Goal: Transaction & Acquisition: Purchase product/service

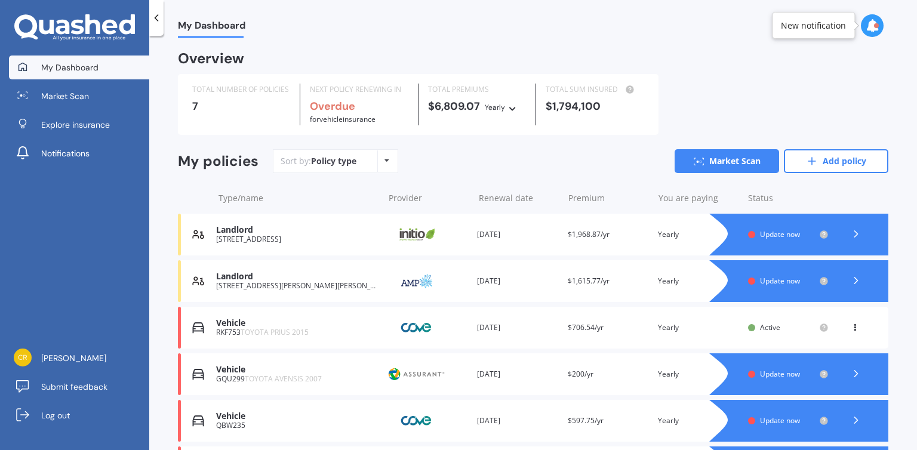
click at [760, 277] on span "Update now" at bounding box center [780, 281] width 40 height 10
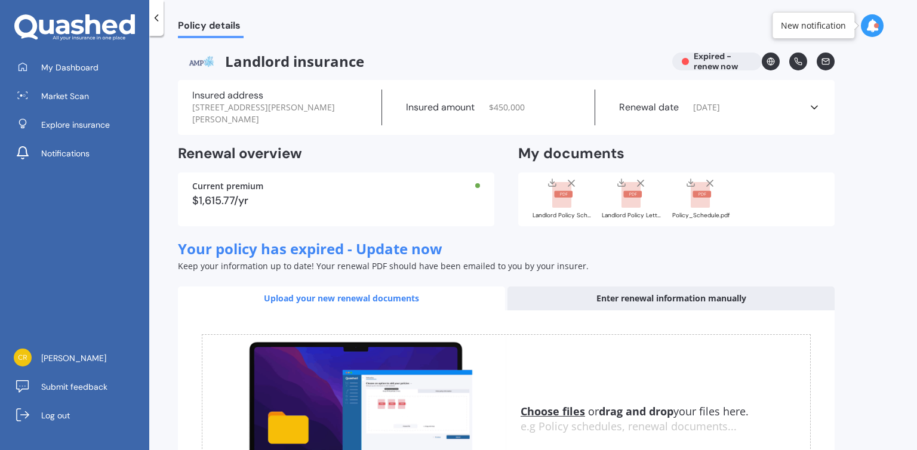
scroll to position [136, 0]
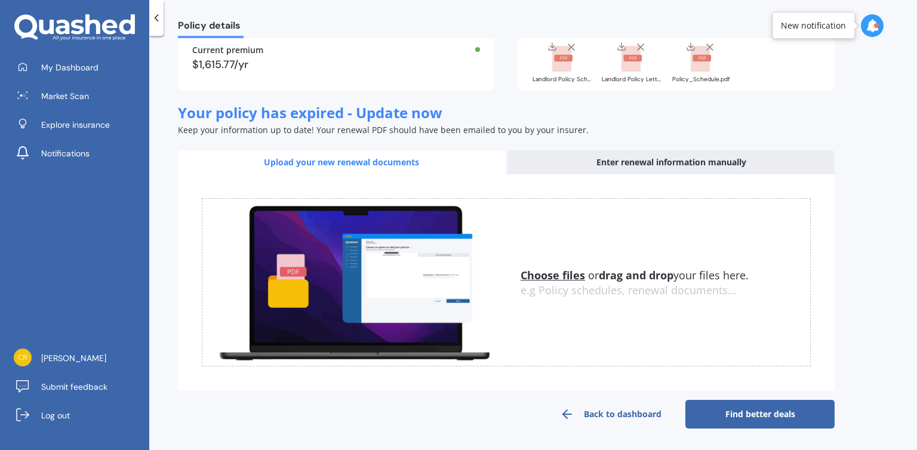
click at [734, 422] on link "Find better deals" at bounding box center [760, 414] width 149 height 29
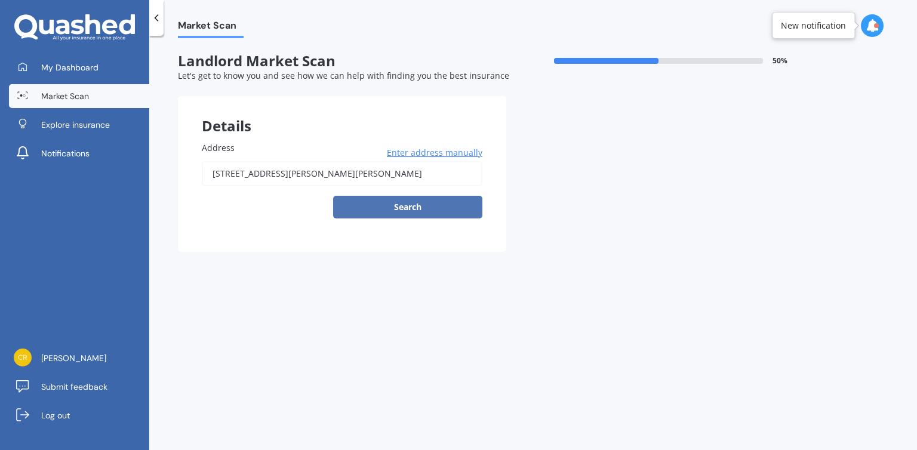
click at [405, 205] on button "Search" at bounding box center [407, 207] width 149 height 23
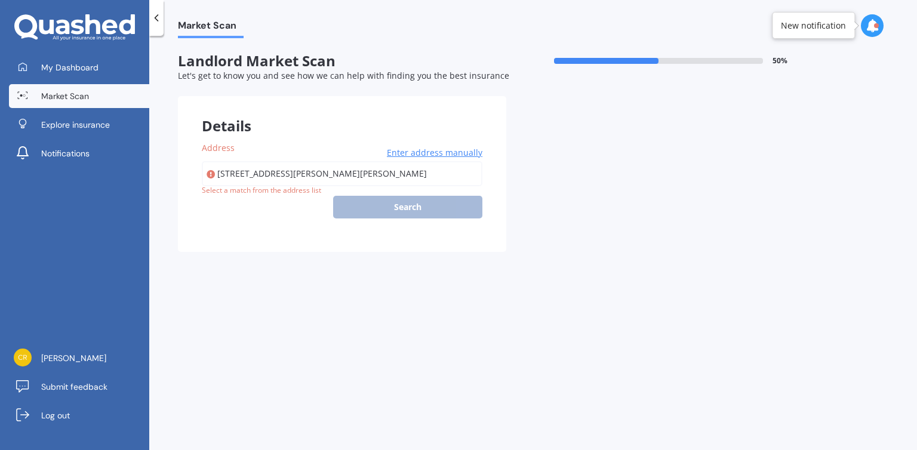
type input "[STREET_ADDRESS][PERSON_NAME][PERSON_NAME]"
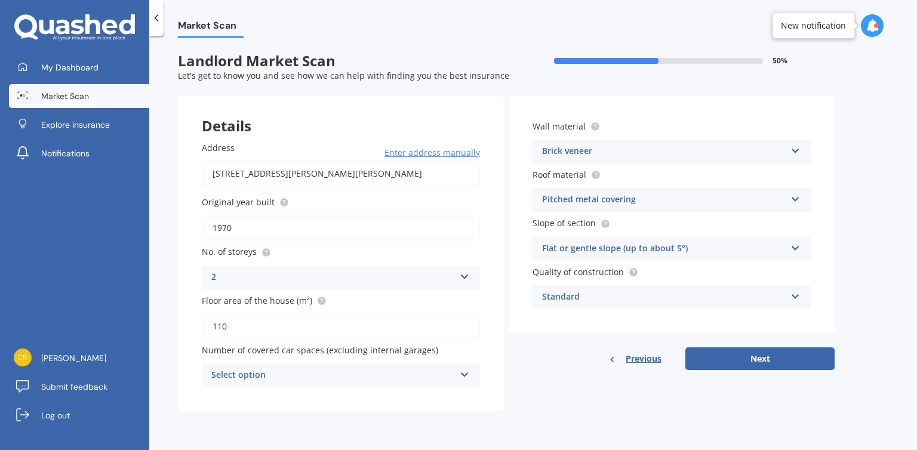
click at [466, 376] on icon at bounding box center [465, 373] width 10 height 8
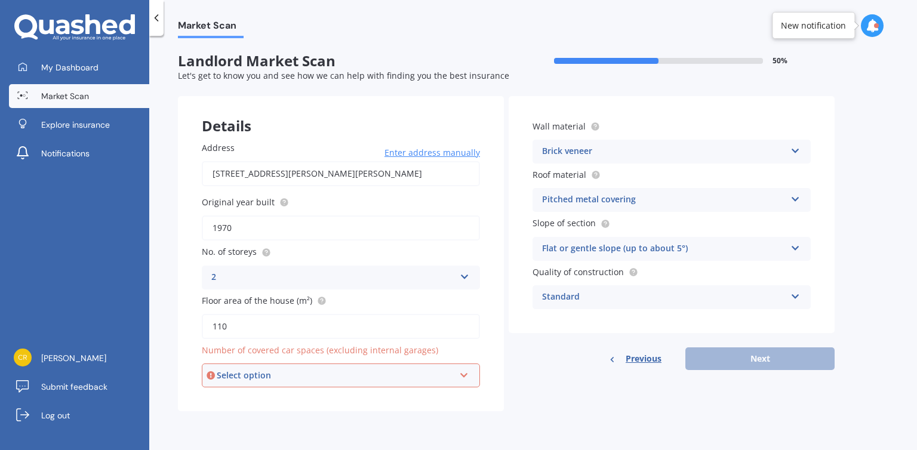
click at [531, 404] on div "Details Address [STREET_ADDRESS][PERSON_NAME][PERSON_NAME] Enter address manual…" at bounding box center [506, 253] width 657 height 315
click at [459, 376] on icon at bounding box center [464, 373] width 10 height 8
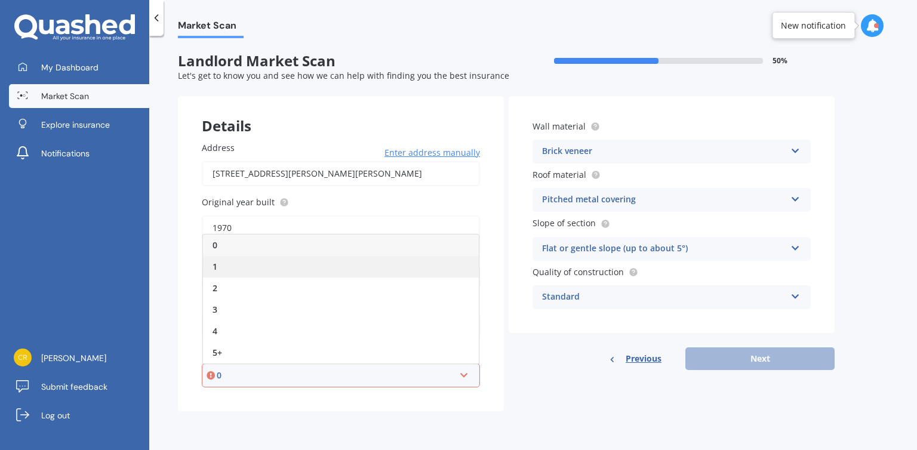
click at [215, 268] on span "1" at bounding box center [215, 266] width 5 height 11
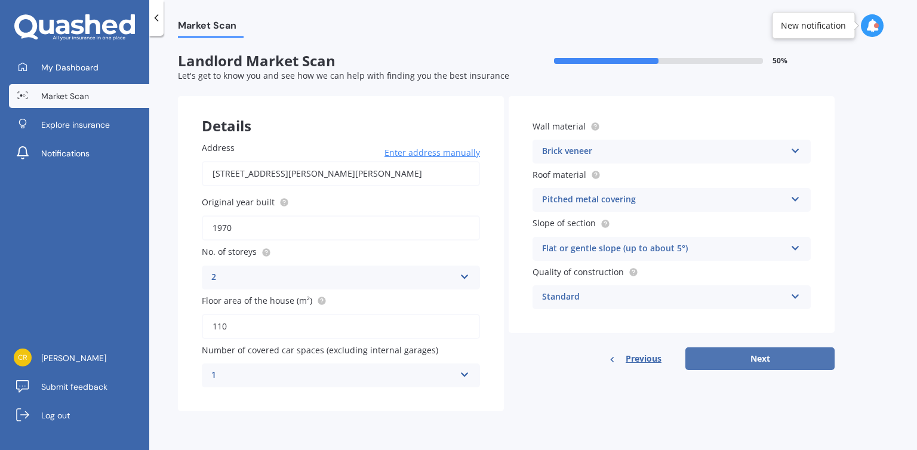
click at [725, 365] on button "Next" at bounding box center [760, 359] width 149 height 23
select select "07"
select select "09"
select select "1978"
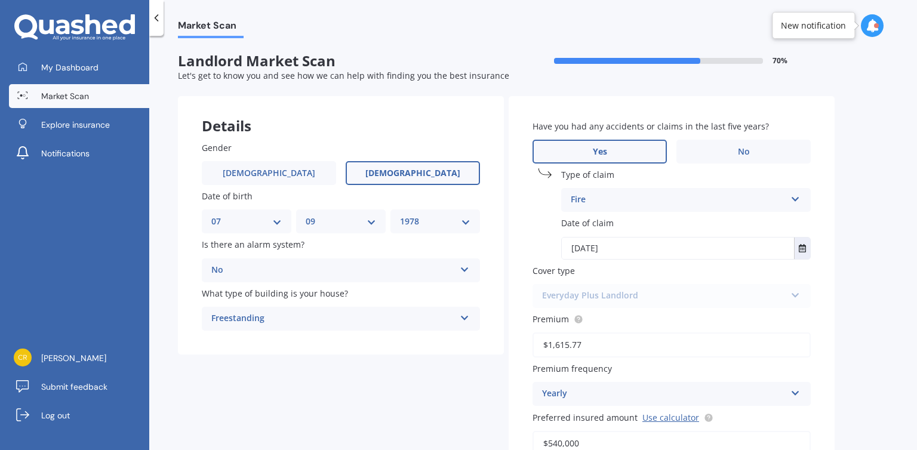
click at [917, 358] on div "Market Scan Landlord Market Scan 70 % Let's get to know you and see how we can …" at bounding box center [533, 245] width 768 height 414
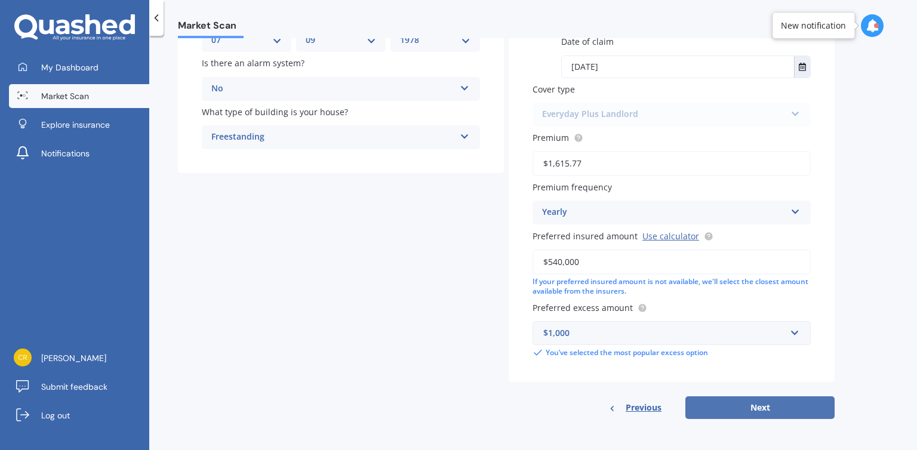
click at [740, 409] on button "Next" at bounding box center [760, 408] width 149 height 23
select select "07"
select select "09"
select select "1978"
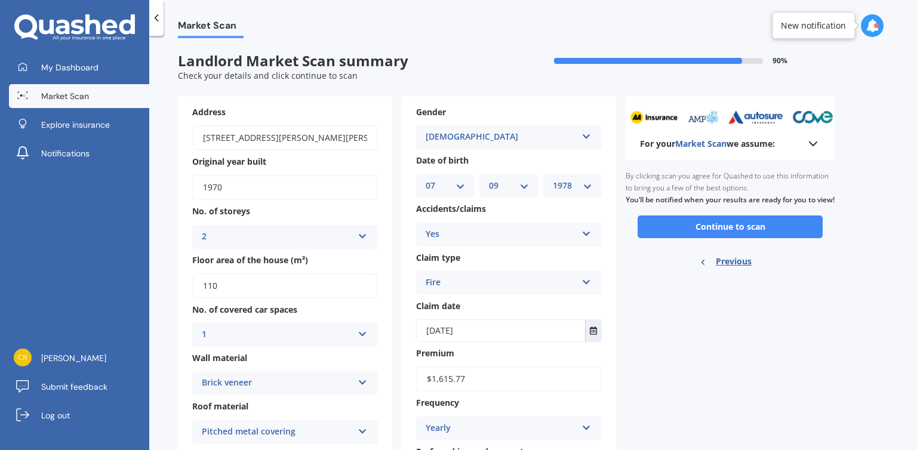
scroll to position [229, 0]
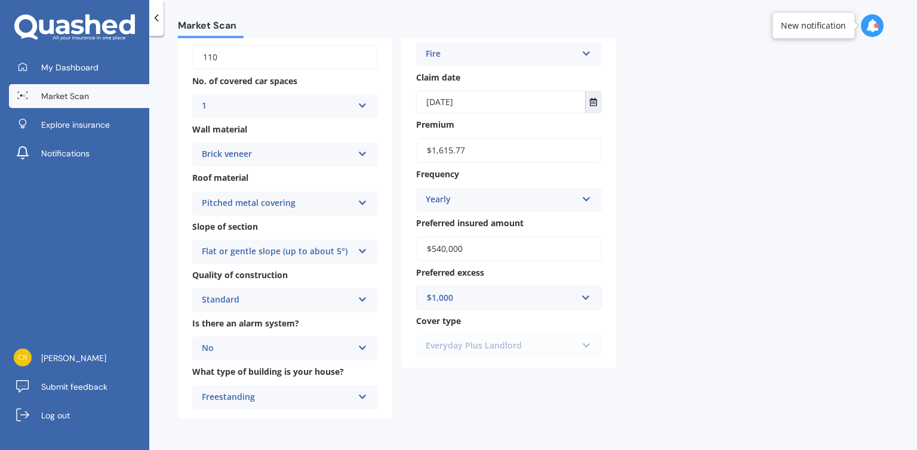
click at [581, 345] on div "Everyday Plus Landlord Everyday Plus Landlord" at bounding box center [509, 346] width 186 height 24
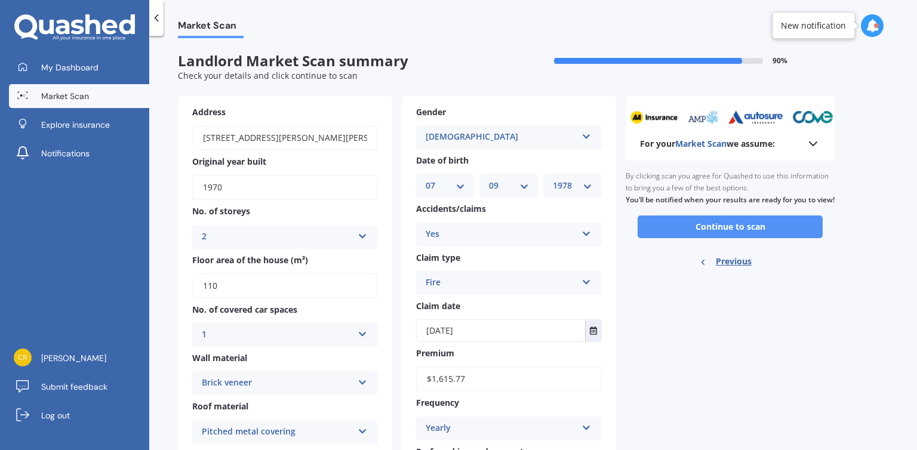
click at [710, 237] on button "Continue to scan" at bounding box center [730, 227] width 185 height 23
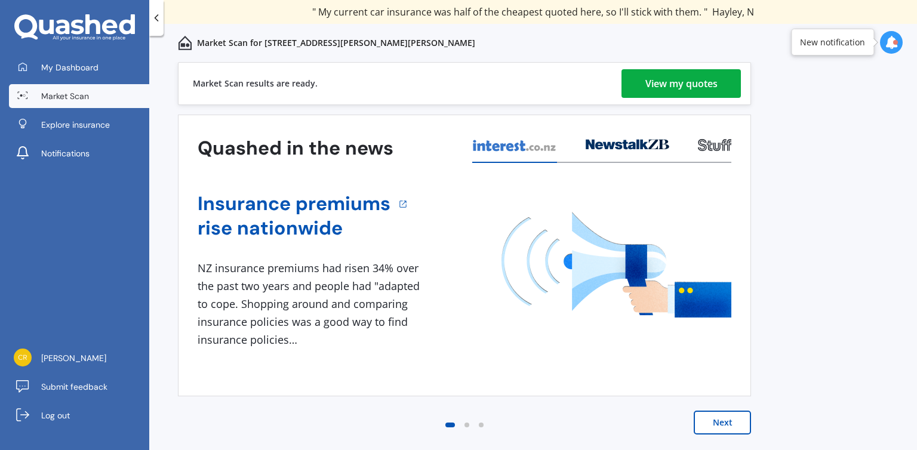
click at [689, 82] on div "View my quotes" at bounding box center [682, 83] width 72 height 29
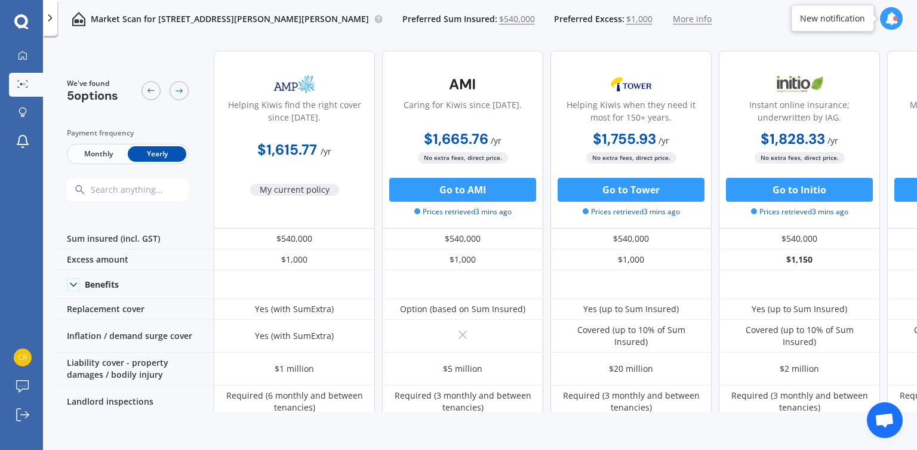
click at [296, 198] on div "Helping Kiwis find the right cover since [DATE]. $1,615.77 / yr My current poli…" at bounding box center [294, 140] width 161 height 178
click at [24, 58] on icon at bounding box center [23, 56] width 10 height 10
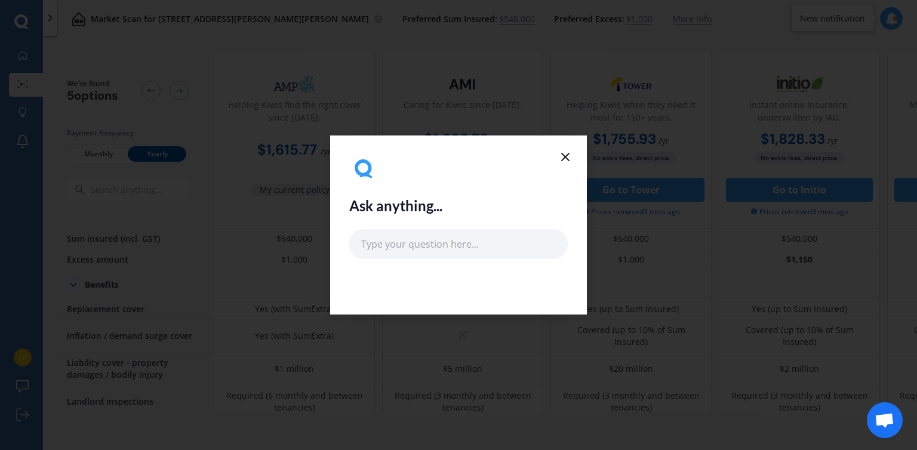
click at [566, 153] on icon at bounding box center [565, 157] width 14 height 14
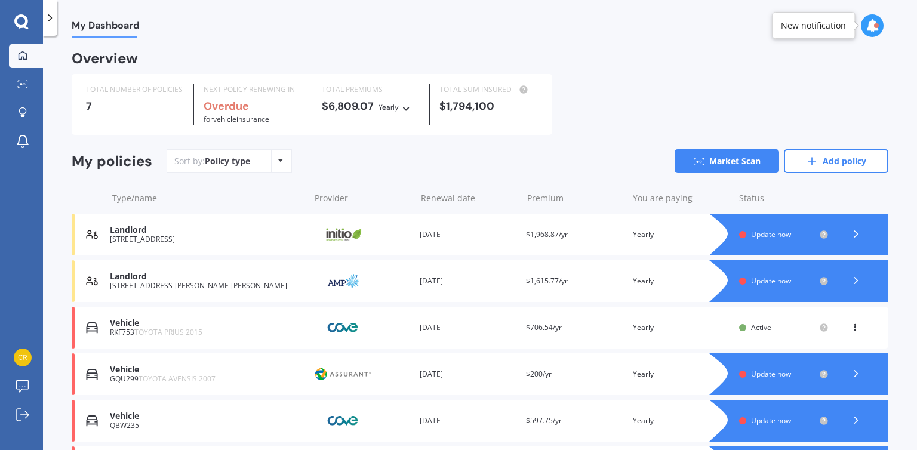
click at [751, 278] on span "Update now" at bounding box center [771, 281] width 40 height 10
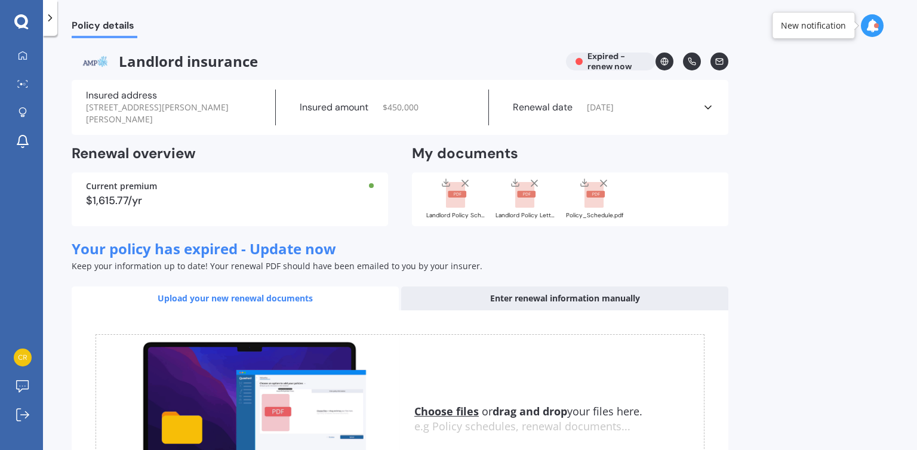
click at [573, 103] on div "Renewal date [DATE]" at bounding box center [595, 108] width 213 height 36
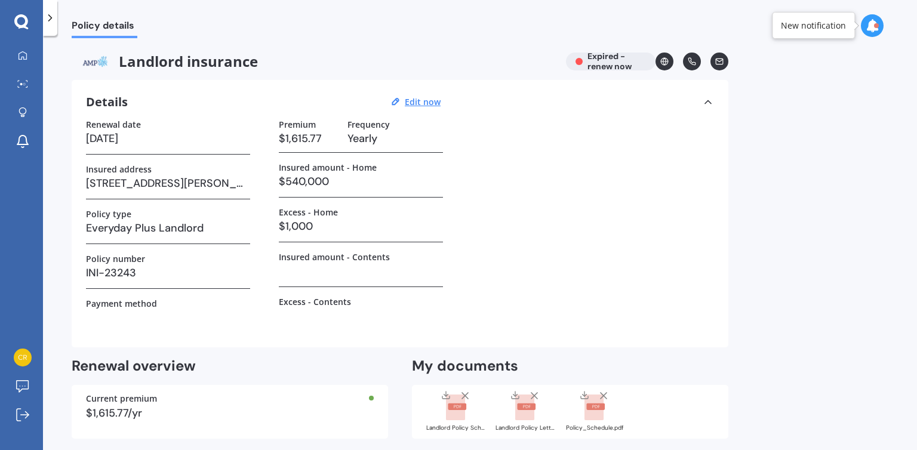
click at [616, 63] on div "Landlord insurance Expired - renew now" at bounding box center [400, 62] width 657 height 18
click at [607, 59] on div "Landlord insurance Expired - renew now" at bounding box center [400, 62] width 657 height 18
click at [425, 103] on u "Edit now" at bounding box center [423, 101] width 36 height 11
select select "21"
select select "09"
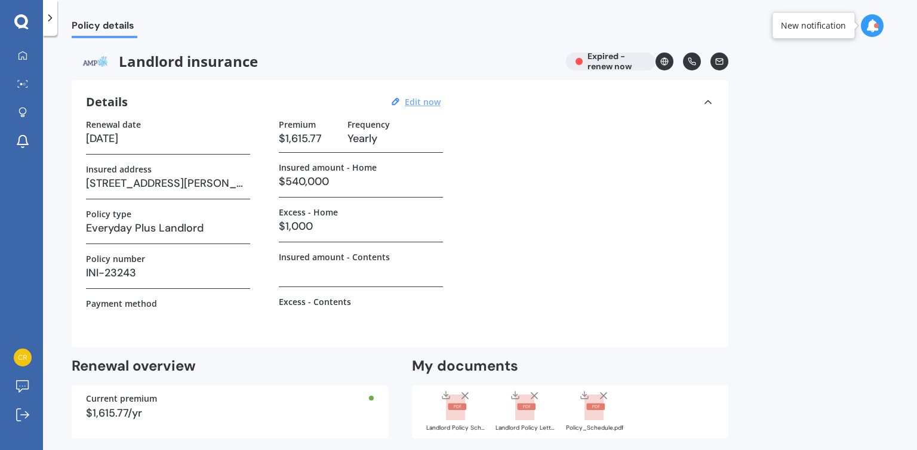
select select "2025"
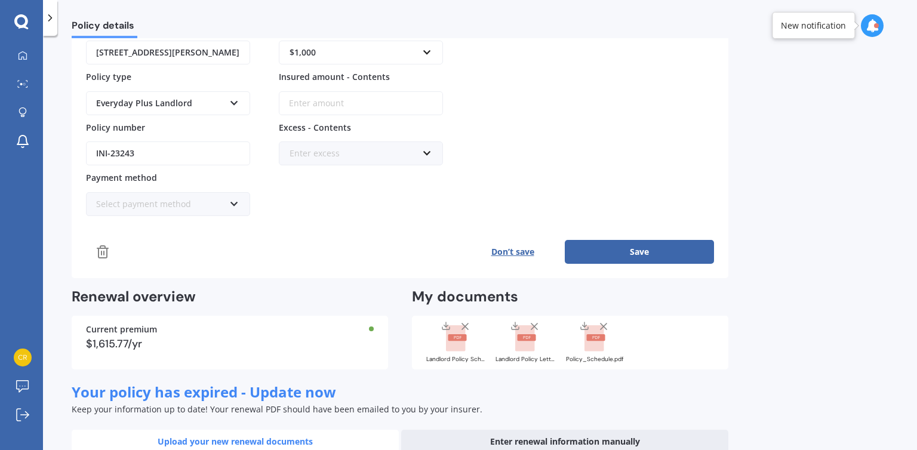
scroll to position [275, 0]
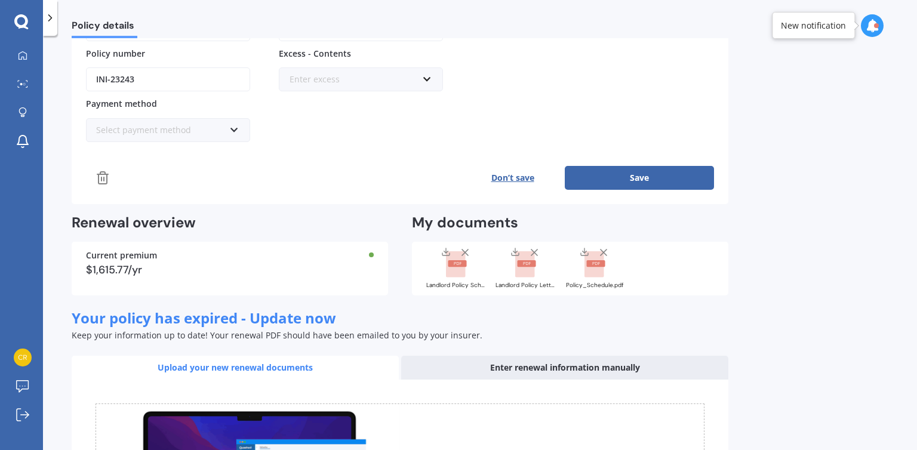
click at [640, 183] on button "Save" at bounding box center [639, 178] width 149 height 24
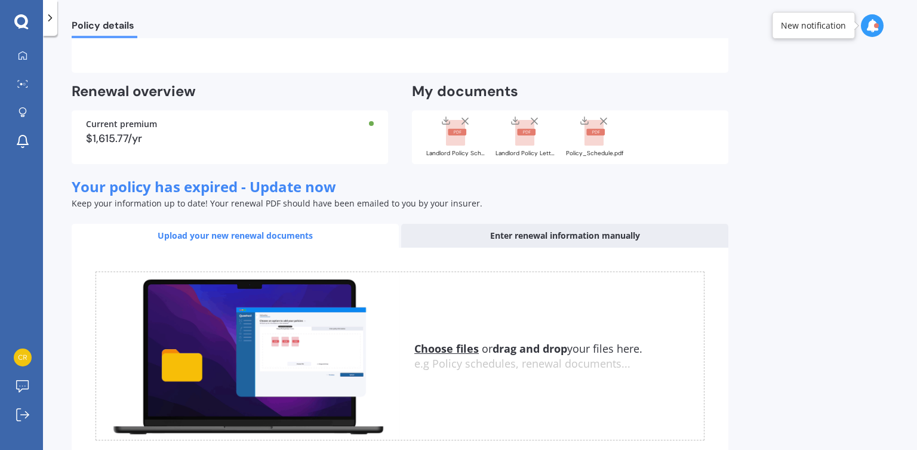
scroll to position [0, 0]
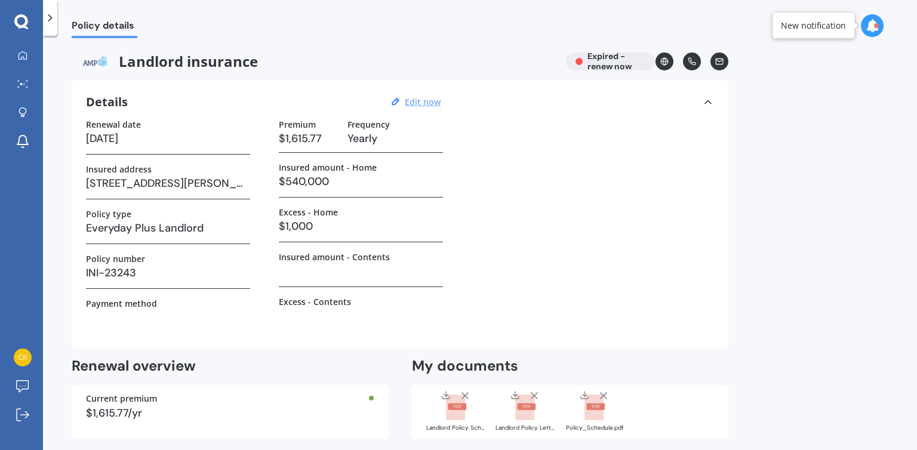
click at [600, 62] on div "Landlord insurance Expired - renew now" at bounding box center [400, 62] width 657 height 18
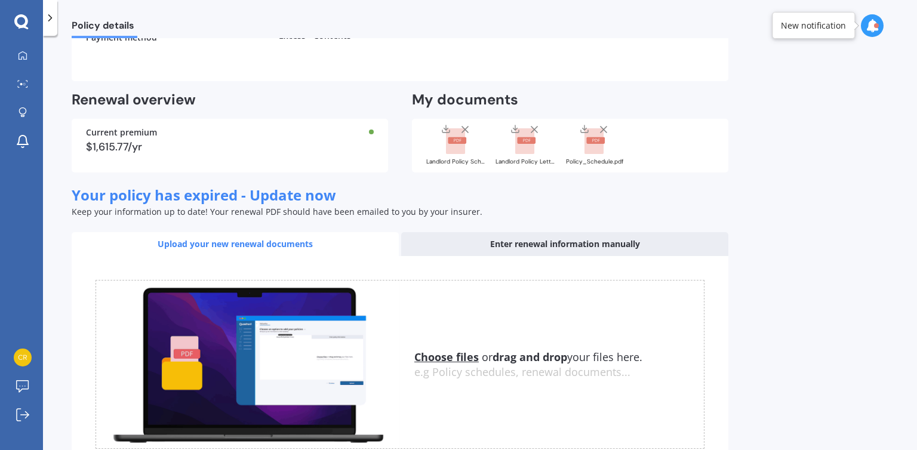
scroll to position [349, 0]
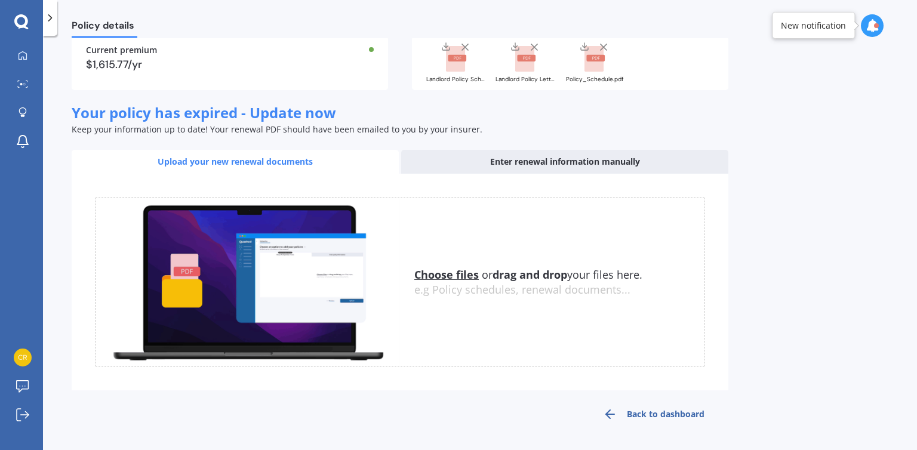
click at [538, 165] on div "Enter renewal information manually" at bounding box center [564, 162] width 327 height 24
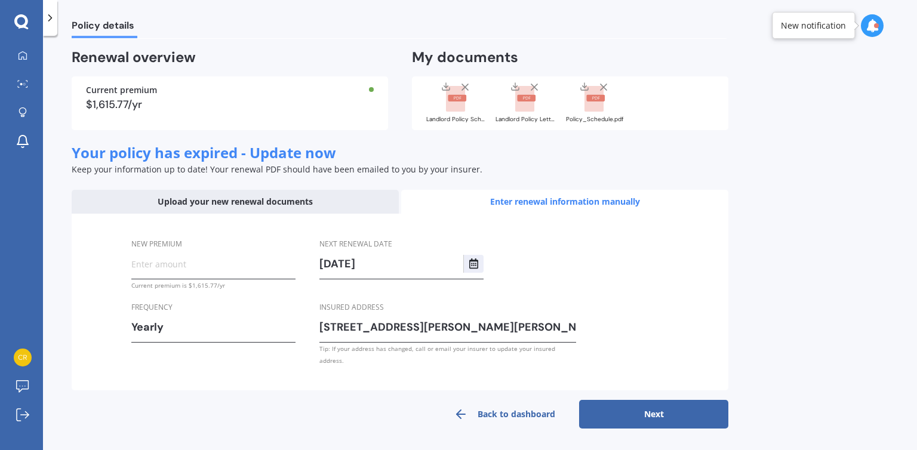
scroll to position [309, 0]
click at [158, 267] on input "New premium" at bounding box center [213, 264] width 164 height 18
click at [213, 303] on label "Frequency" at bounding box center [210, 307] width 159 height 13
click at [238, 260] on input "$540,000.00" at bounding box center [213, 264] width 164 height 18
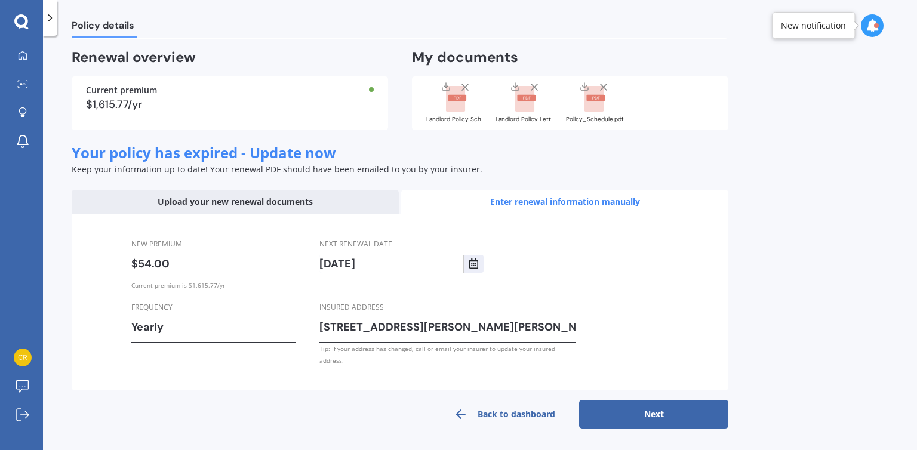
type input "$5.00"
type input "$1,615.77"
click at [237, 360] on div "New premium $1,615.77 Current premium is $1,615.77/yr Frequency Yearly Yearly S…" at bounding box center [213, 302] width 164 height 129
click at [633, 412] on button "Next" at bounding box center [653, 414] width 149 height 29
select select "21"
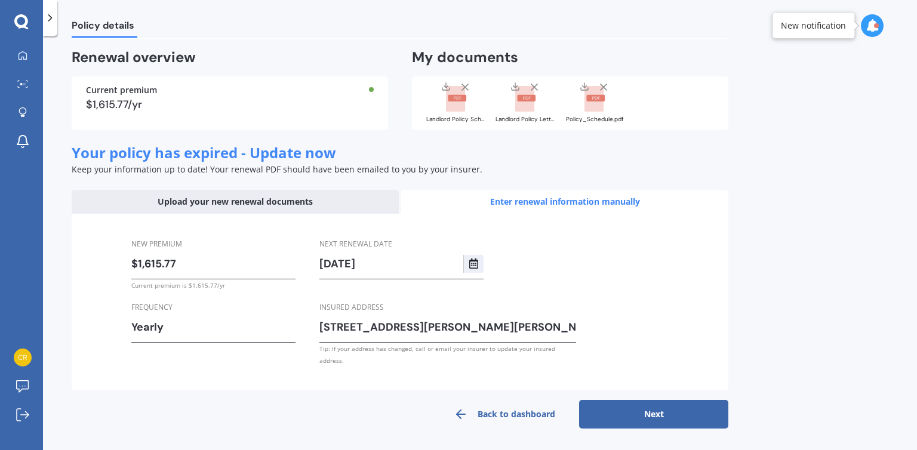
select select "09"
select select "2026"
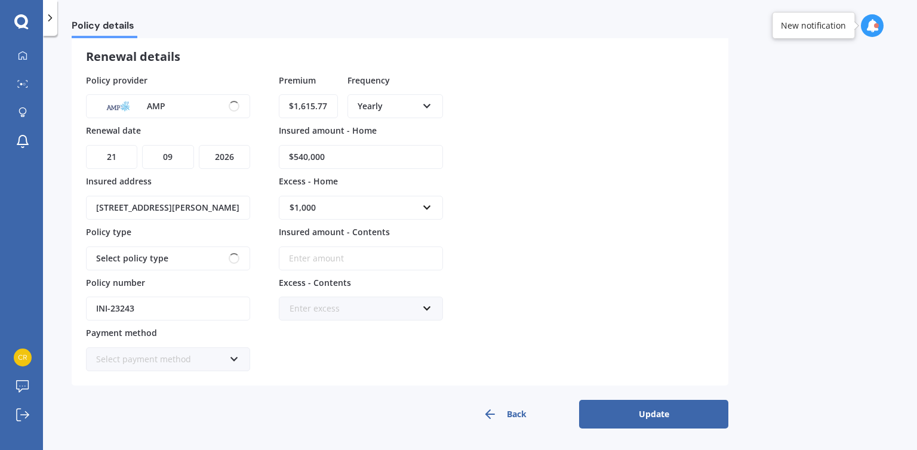
scroll to position [63, 0]
click at [633, 412] on button "Update" at bounding box center [653, 415] width 149 height 29
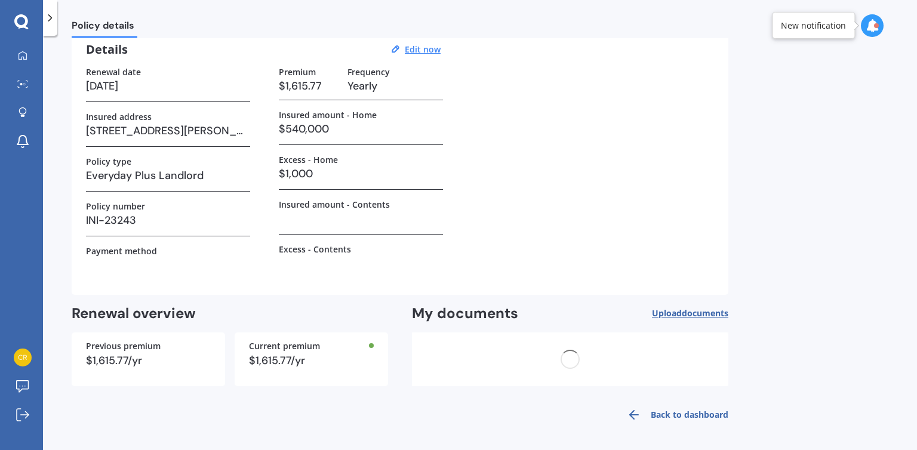
scroll to position [0, 0]
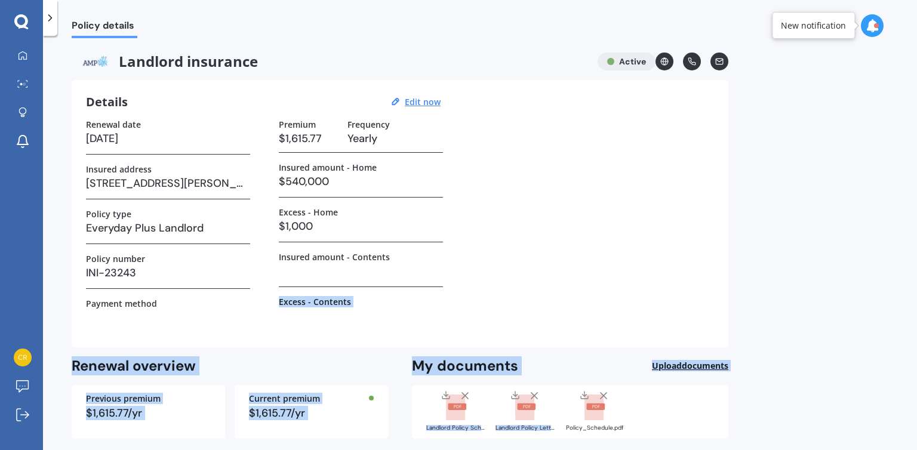
drag, startPoint x: 911, startPoint y: 273, endPoint x: 917, endPoint y: 377, distance: 104.1
click at [917, 377] on div "Policy details Landlord insurance Active Details Edit now Renewal date [DATE] I…" at bounding box center [480, 245] width 874 height 414
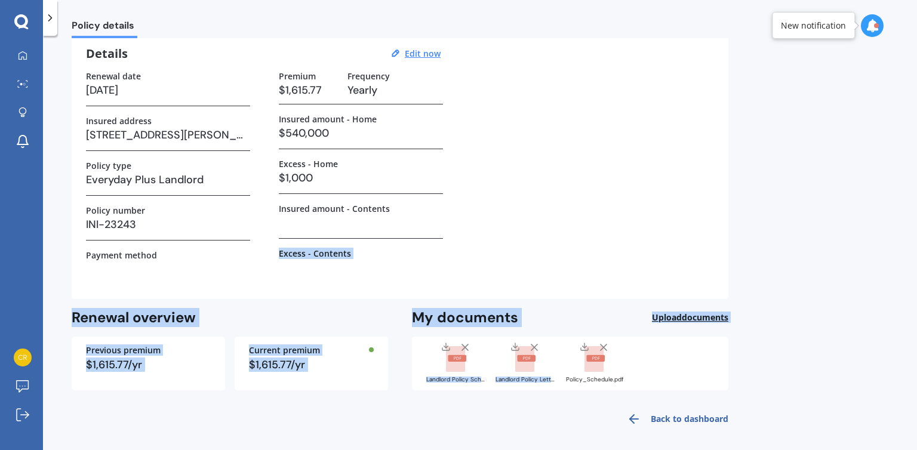
scroll to position [53, 0]
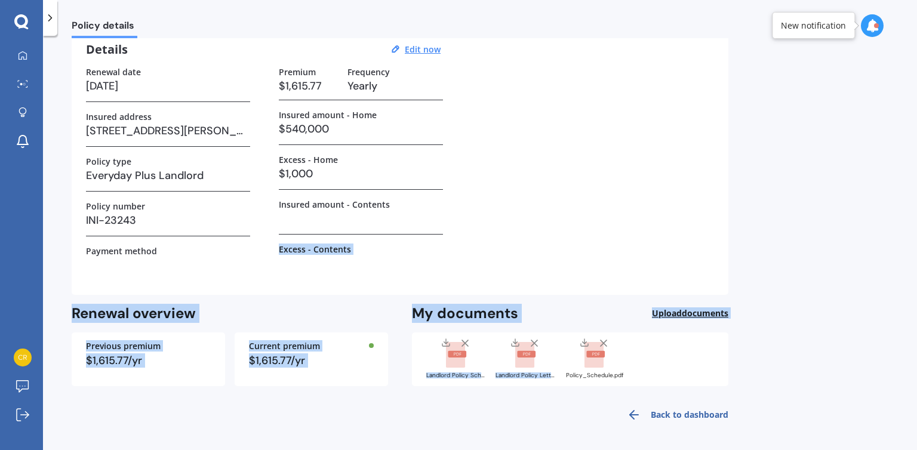
click at [690, 415] on link "Back to dashboard" at bounding box center [674, 415] width 109 height 29
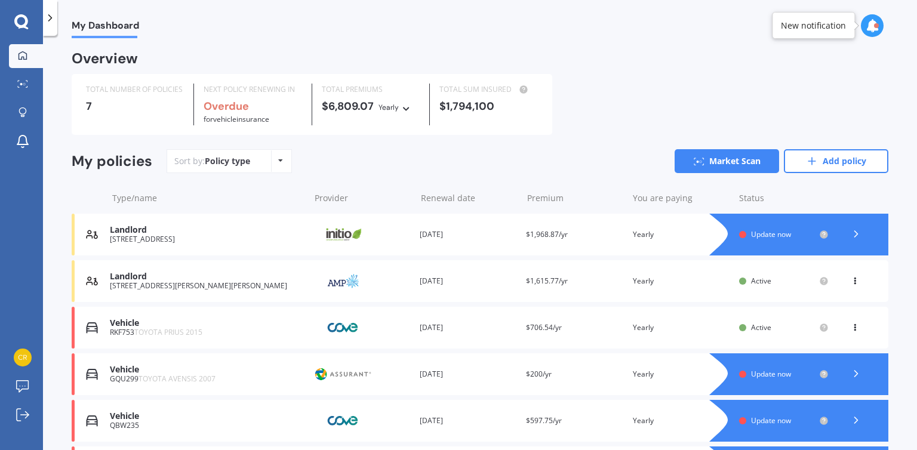
click at [851, 281] on icon at bounding box center [855, 278] width 8 height 7
click at [894, 271] on div "My Dashboard Overview TOTAL NUMBER OF POLICIES 7 NEXT POLICY RENEWING IN Overdu…" at bounding box center [480, 245] width 874 height 414
click at [761, 235] on span "Update now" at bounding box center [771, 234] width 40 height 10
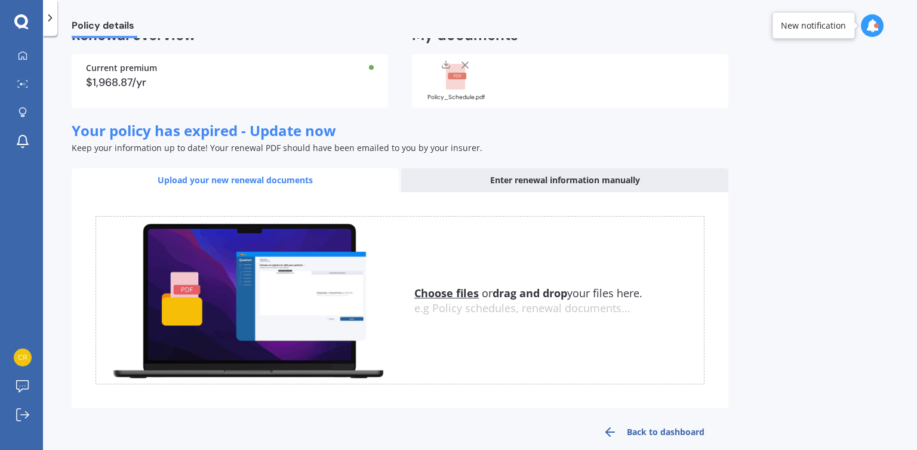
scroll to position [112, 0]
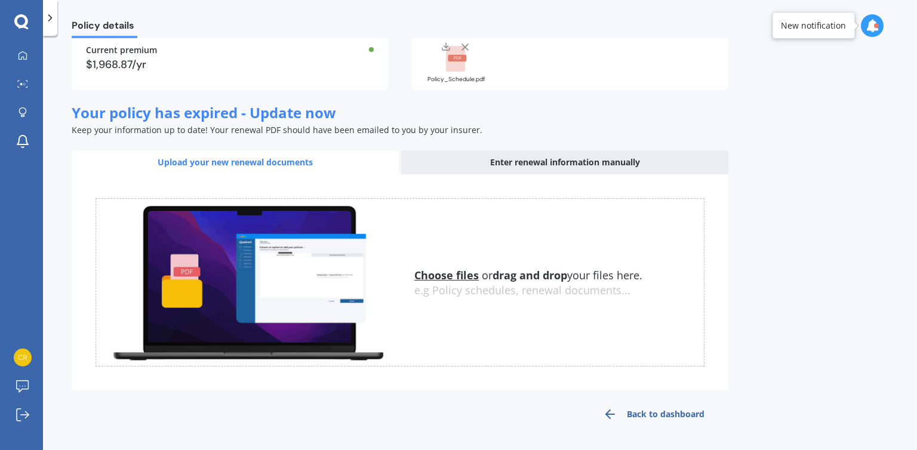
click at [661, 411] on link "Back to dashboard" at bounding box center [653, 414] width 149 height 29
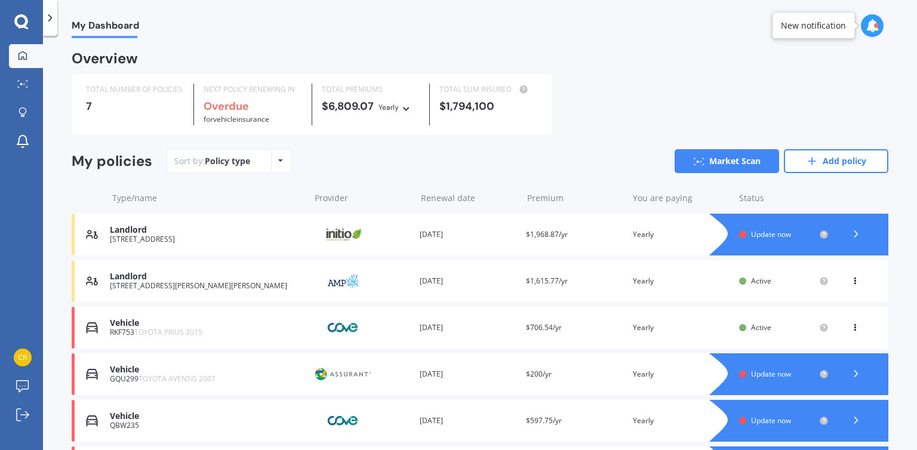
click at [853, 233] on icon at bounding box center [856, 234] width 12 height 12
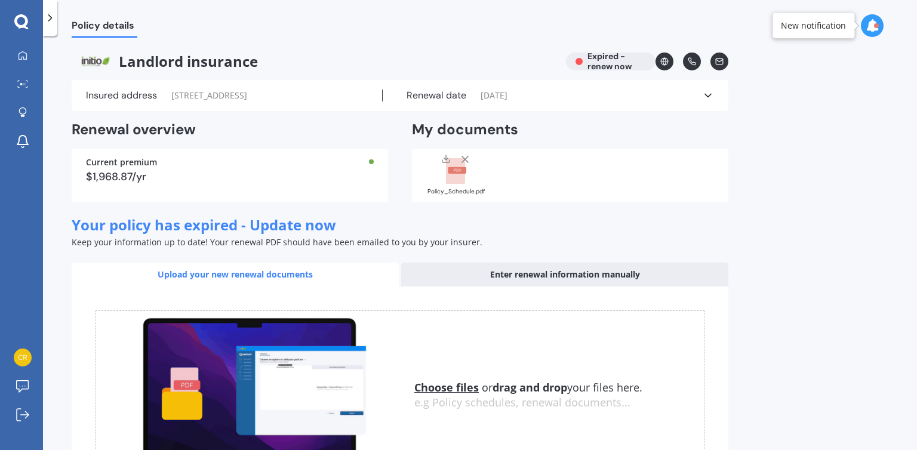
click at [552, 270] on div "Enter renewal information manually" at bounding box center [564, 275] width 327 height 24
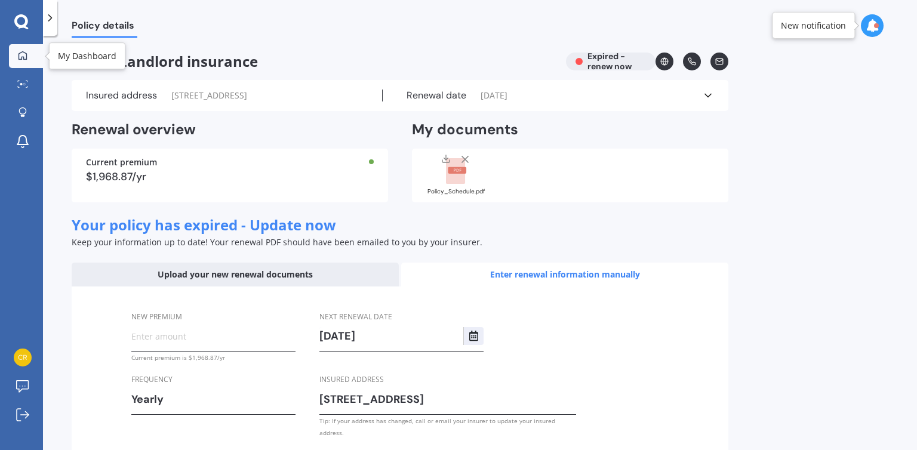
click at [24, 52] on icon at bounding box center [23, 55] width 8 height 8
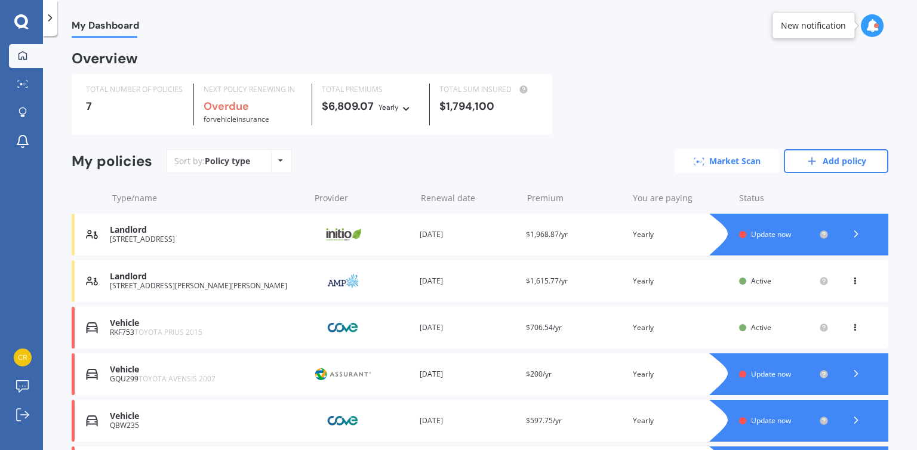
click at [705, 167] on link "Market Scan" at bounding box center [727, 161] width 105 height 24
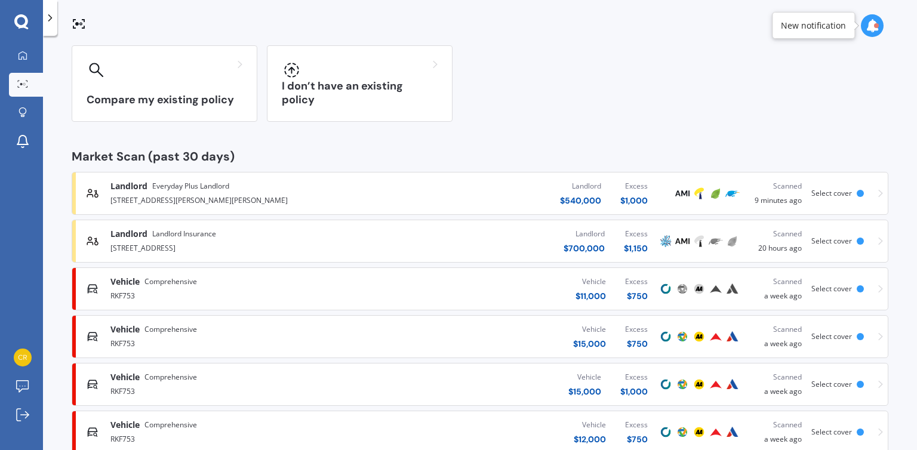
scroll to position [96, 0]
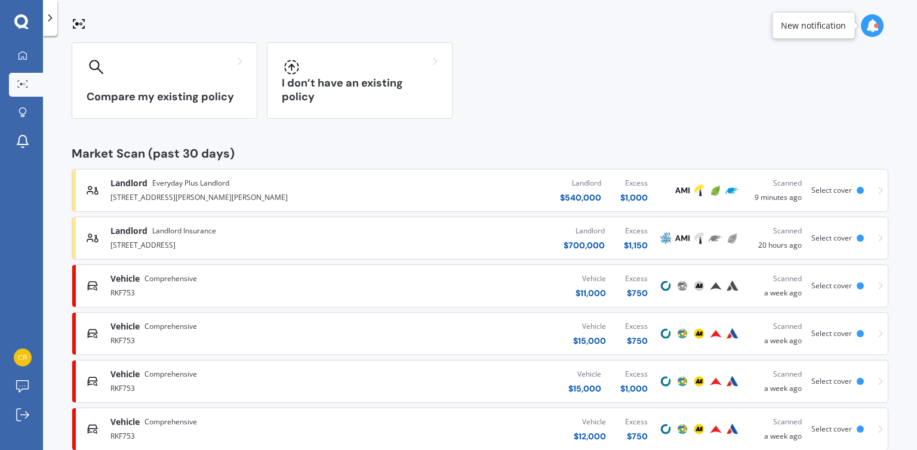
click at [629, 242] on div "$ 1,150" at bounding box center [636, 245] width 24 height 12
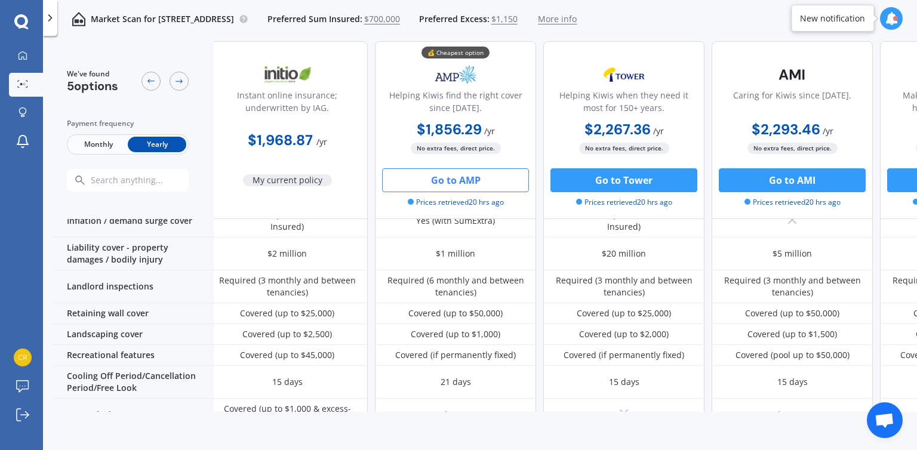
scroll to position [10, 7]
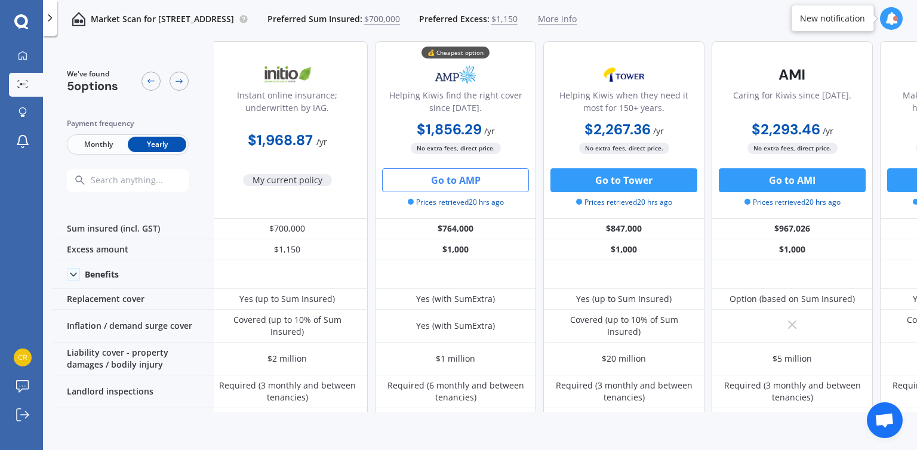
click at [456, 186] on button "Go to AMP" at bounding box center [455, 180] width 147 height 24
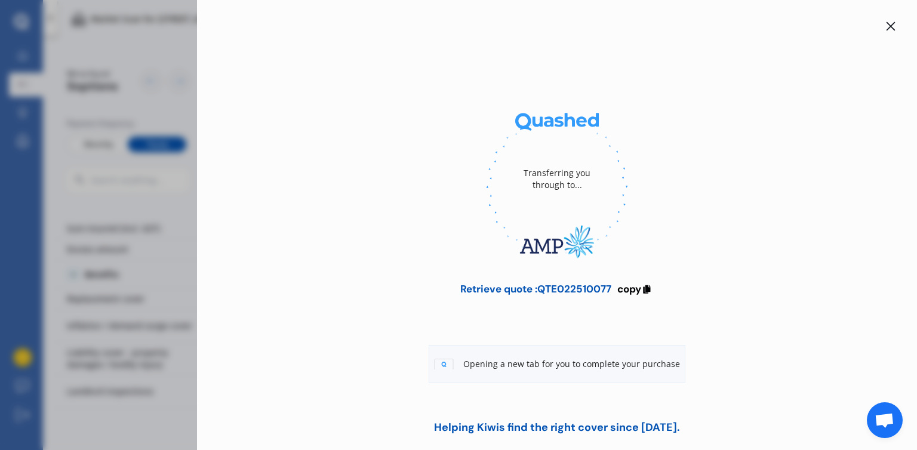
click at [124, 85] on div "Transferring you through to... Retrieve quote : QTE022510077 copy Opening a new…" at bounding box center [458, 225] width 917 height 450
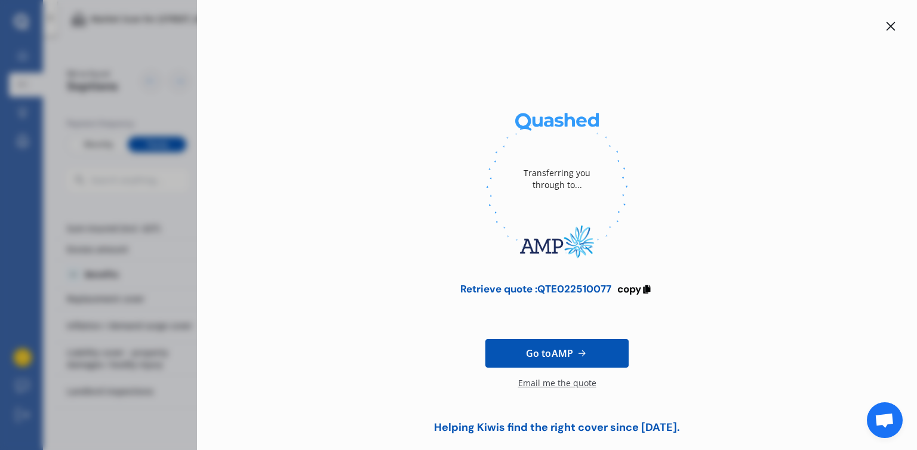
click at [545, 354] on span "Go to AMP" at bounding box center [549, 353] width 47 height 14
click at [886, 22] on icon at bounding box center [891, 27] width 10 height 10
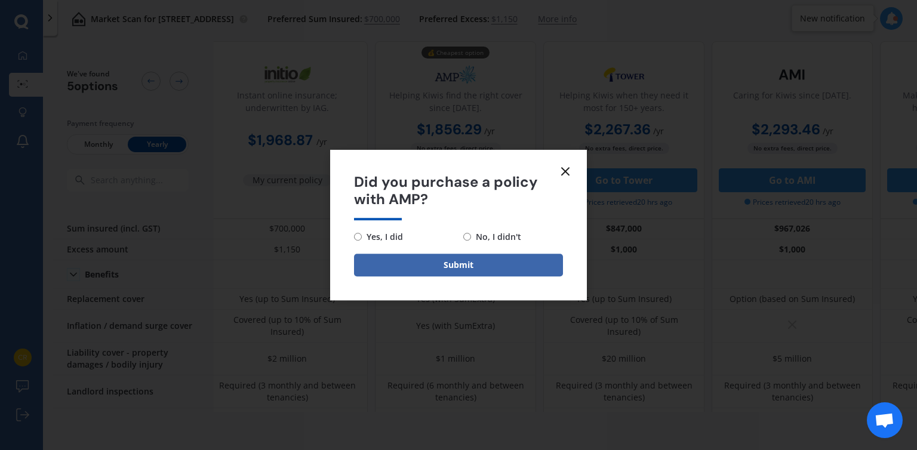
click at [569, 170] on icon at bounding box center [565, 171] width 14 height 14
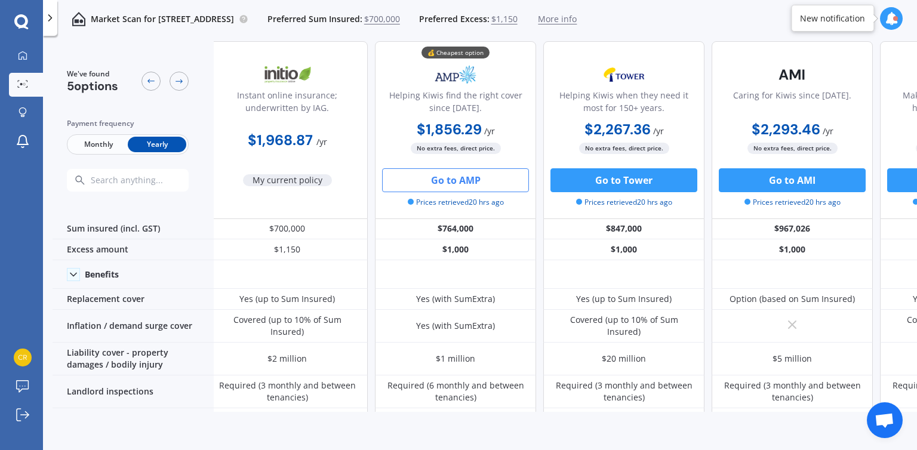
click at [437, 178] on button "Go to AMP" at bounding box center [455, 180] width 147 height 24
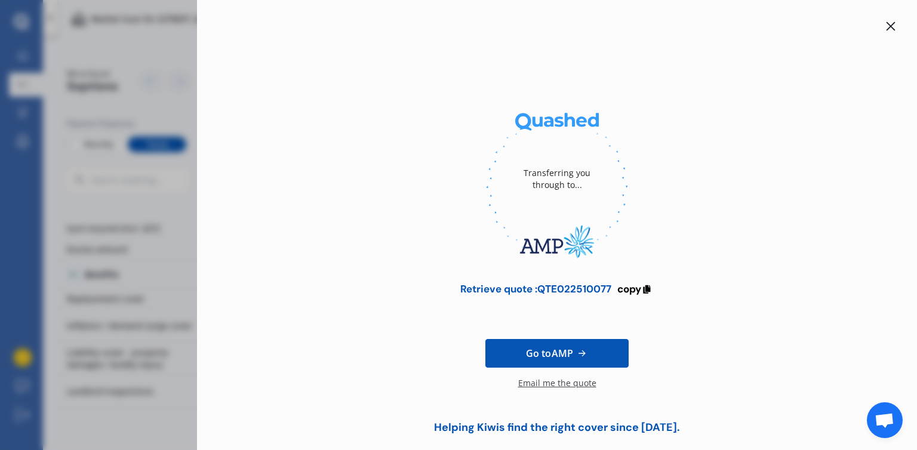
click at [887, 27] on icon at bounding box center [891, 26] width 9 height 9
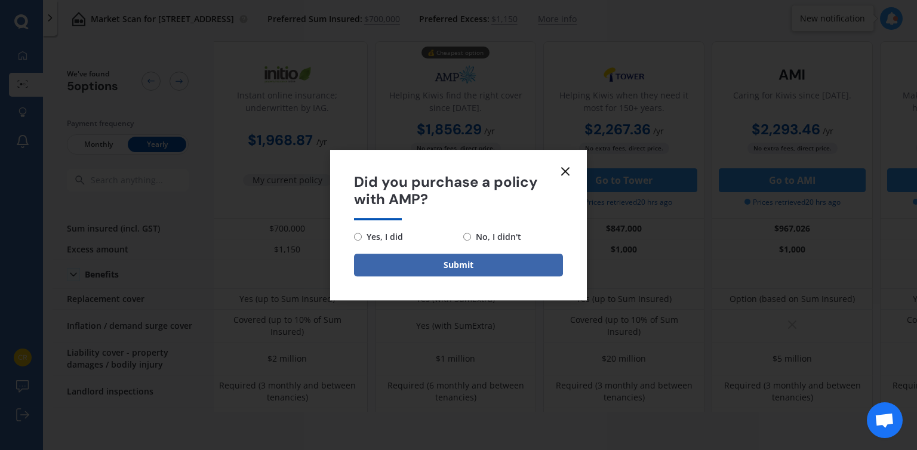
click at [569, 169] on line at bounding box center [565, 171] width 7 height 7
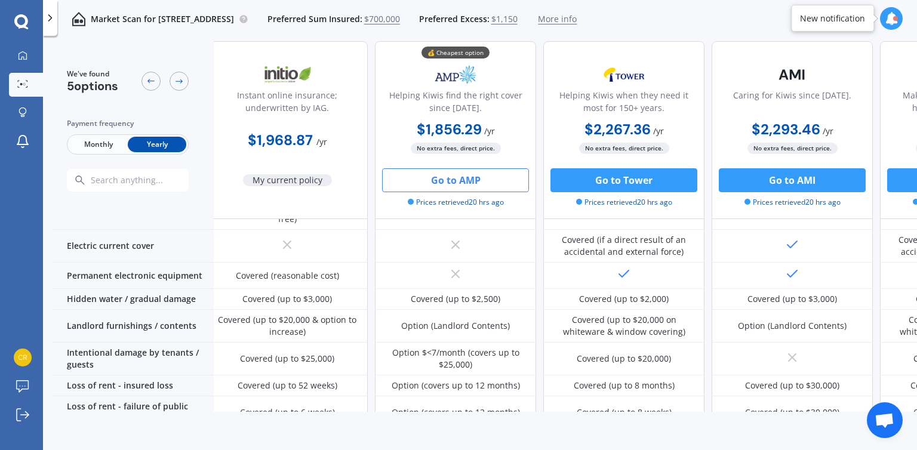
scroll to position [0, 7]
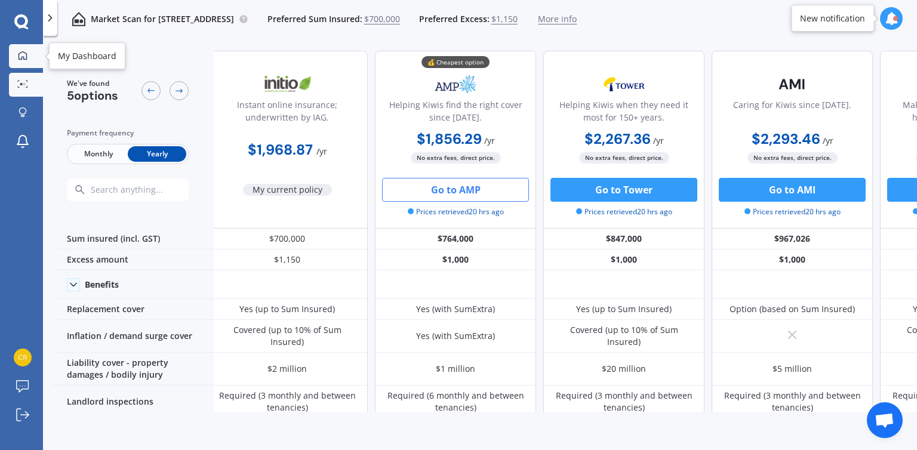
click at [19, 53] on icon at bounding box center [23, 56] width 10 height 10
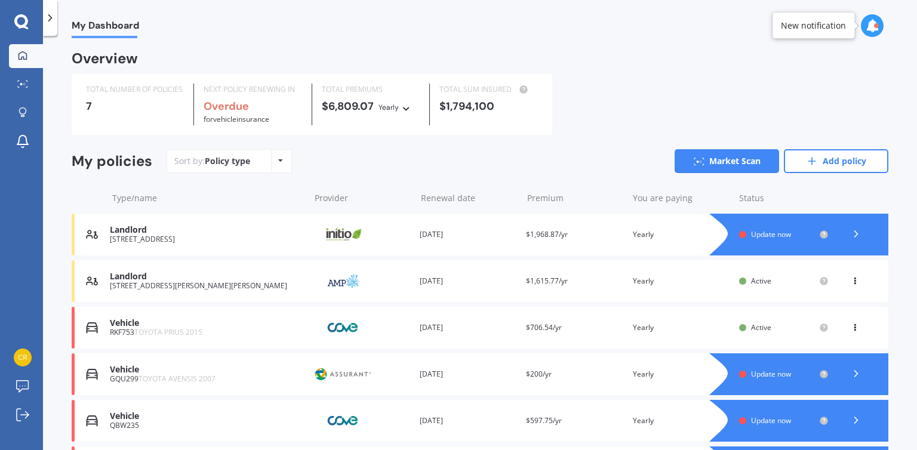
click at [169, 282] on div "[STREET_ADDRESS][PERSON_NAME][PERSON_NAME]" at bounding box center [207, 286] width 194 height 8
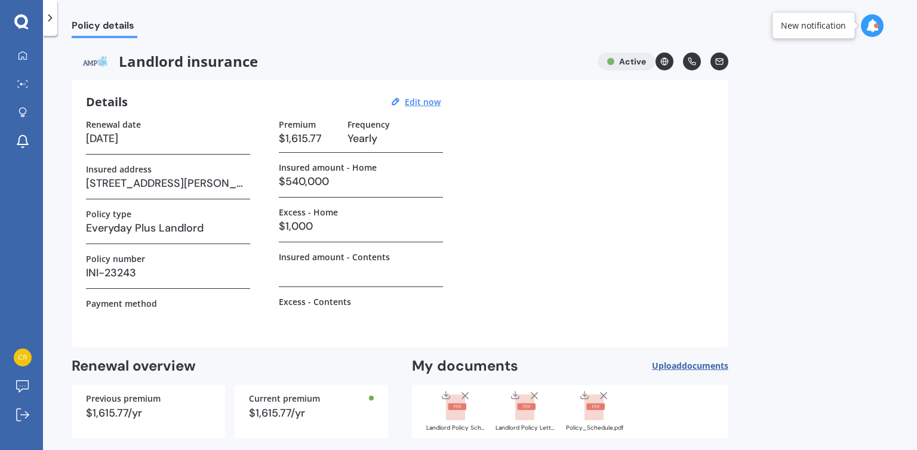
click at [911, 21] on div "Policy details" at bounding box center [480, 19] width 874 height 38
click at [27, 51] on icon at bounding box center [23, 56] width 10 height 10
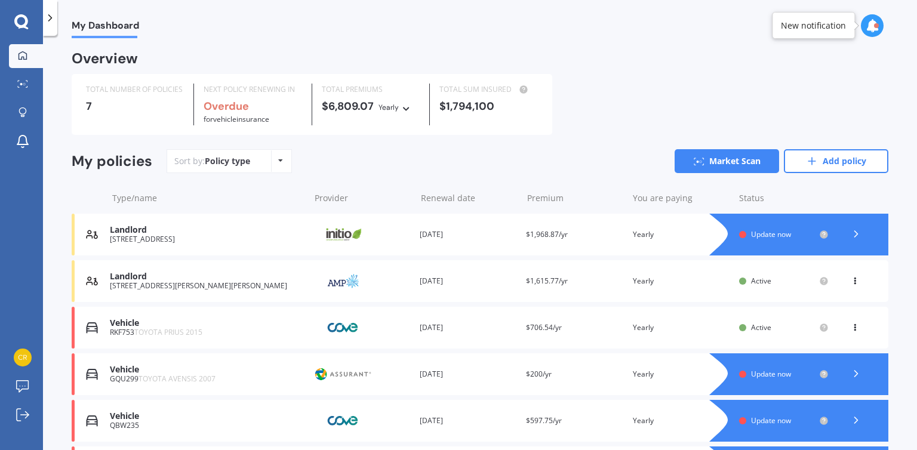
scroll to position [136, 0]
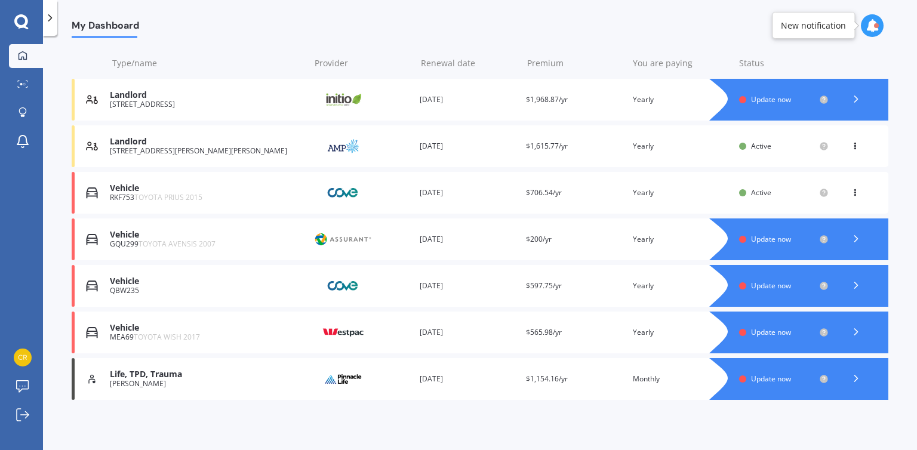
click at [917, 25] on div "My Dashboard" at bounding box center [480, 19] width 874 height 38
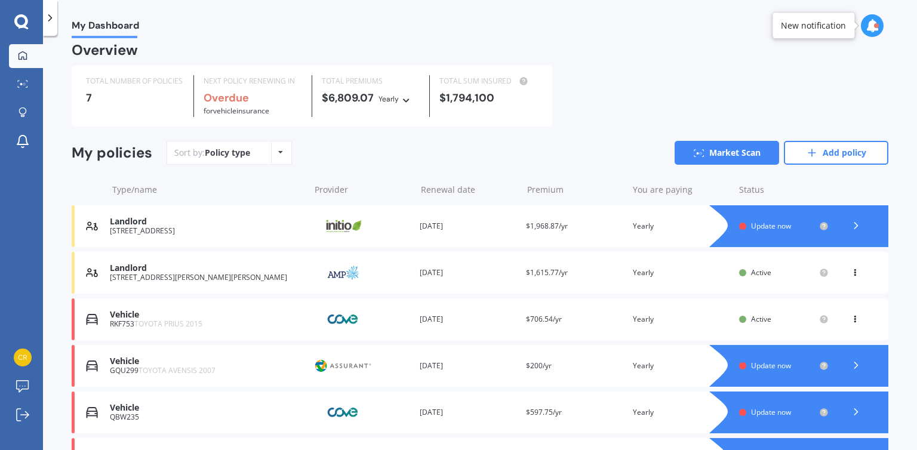
scroll to position [0, 0]
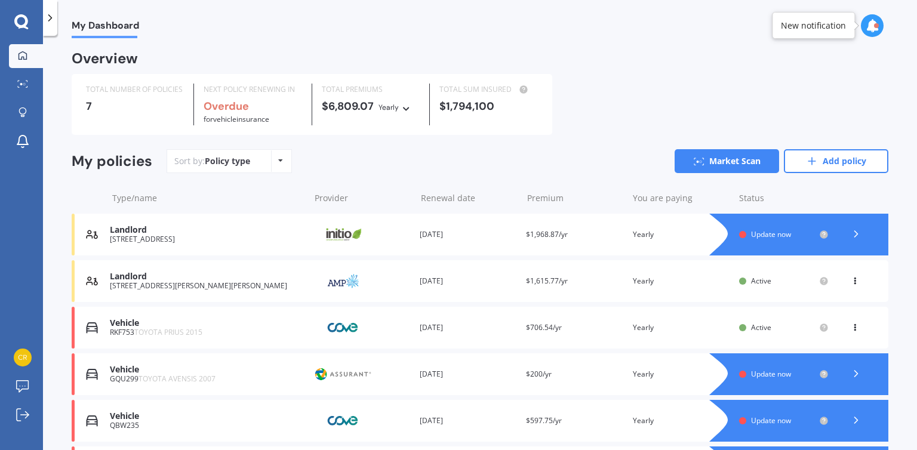
click at [158, 287] on div "[STREET_ADDRESS][PERSON_NAME][PERSON_NAME]" at bounding box center [207, 286] width 194 height 8
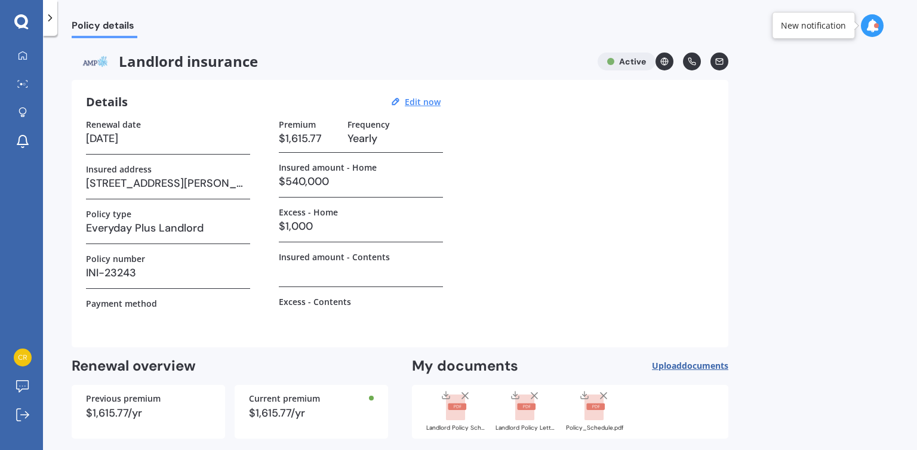
click at [917, 32] on div "Policy details" at bounding box center [480, 19] width 874 height 38
click at [20, 59] on icon at bounding box center [23, 56] width 10 height 10
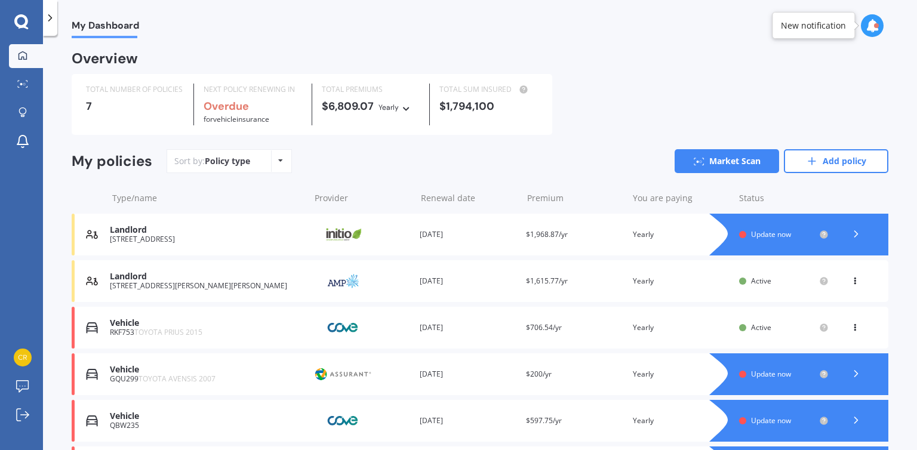
click at [241, 285] on div "[STREET_ADDRESS][PERSON_NAME][PERSON_NAME]" at bounding box center [207, 286] width 194 height 8
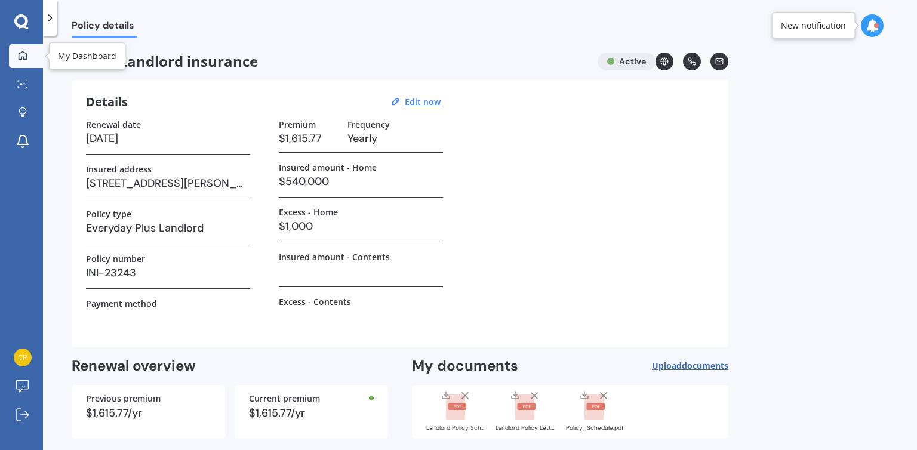
click at [26, 63] on link "My Dashboard" at bounding box center [26, 56] width 34 height 24
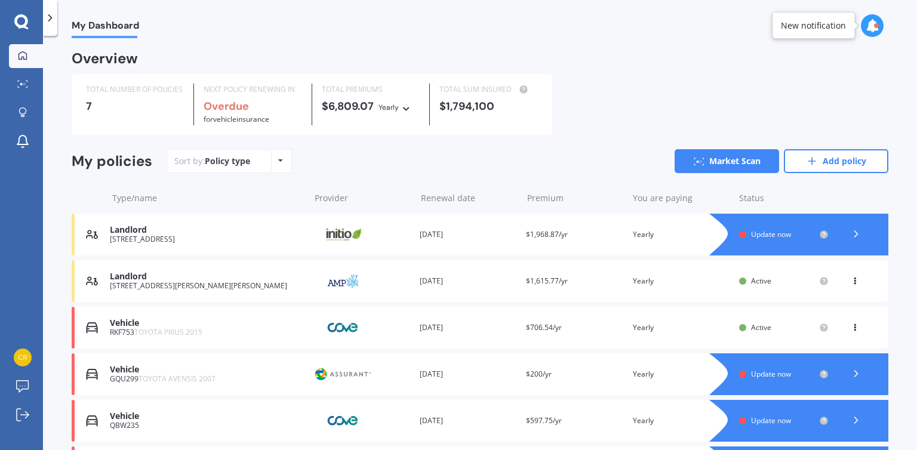
click at [589, 219] on div "Landlord [STREET_ADDRESS] Provider Renewal date [DATE] Premium $1,968.87/yr You…" at bounding box center [480, 235] width 817 height 42
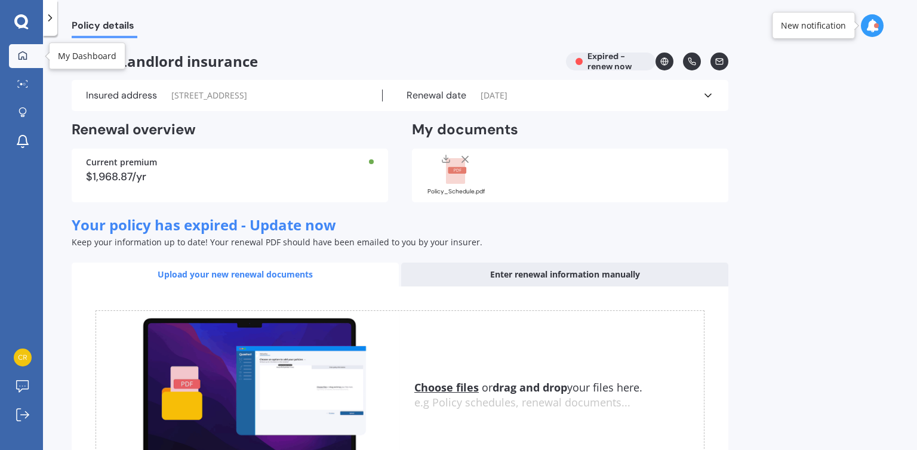
click at [19, 53] on icon at bounding box center [23, 55] width 8 height 8
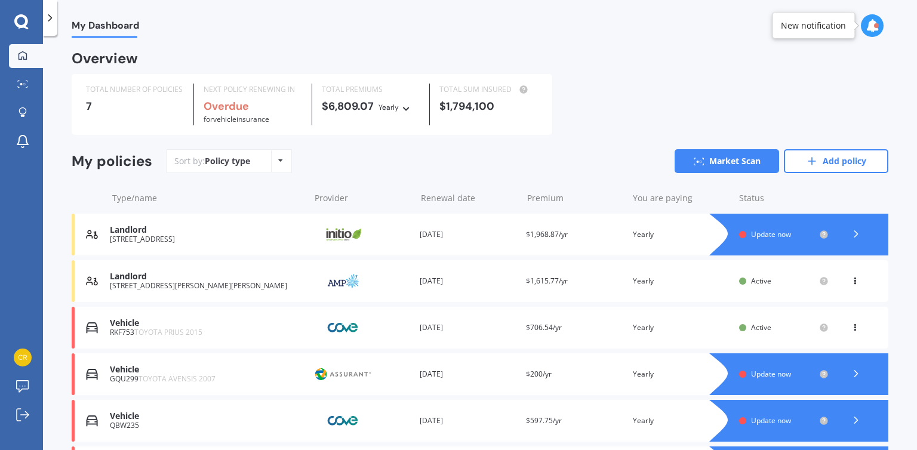
click at [148, 288] on div "[STREET_ADDRESS][PERSON_NAME][PERSON_NAME]" at bounding box center [207, 286] width 194 height 8
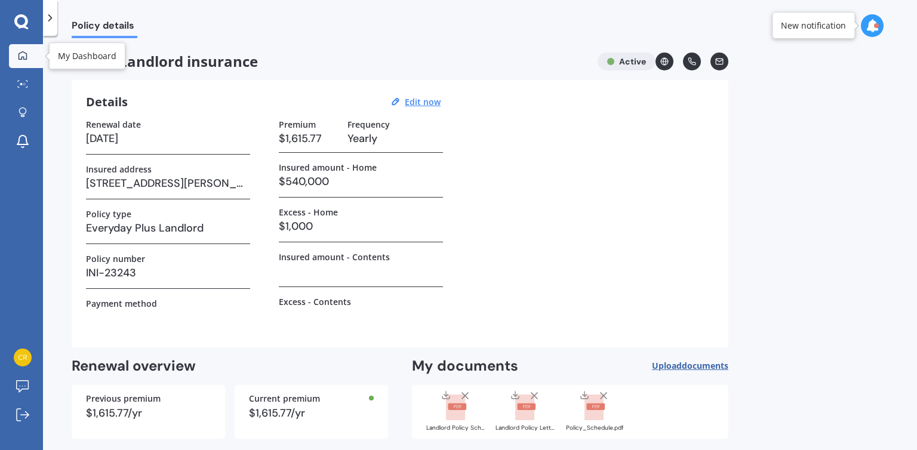
click at [20, 53] on icon at bounding box center [23, 56] width 10 height 10
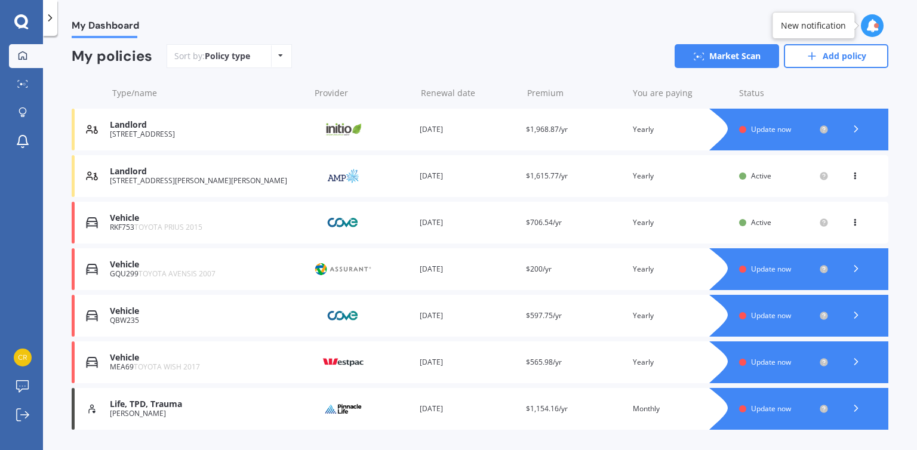
scroll to position [136, 0]
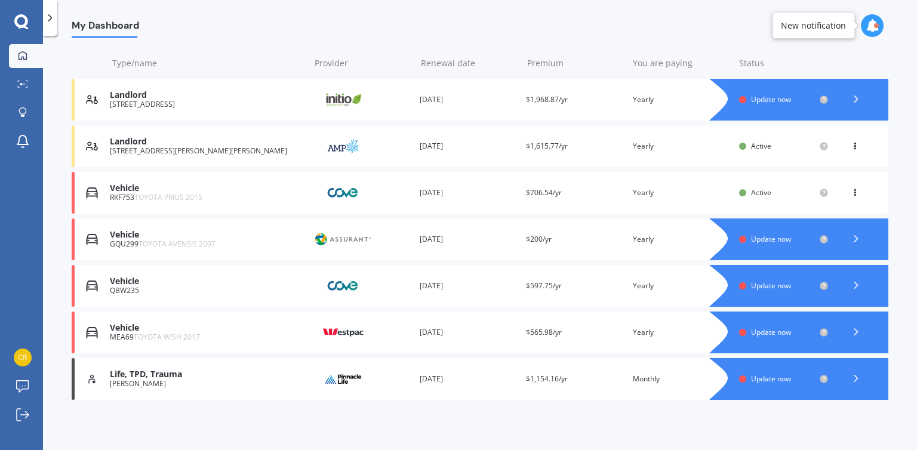
click at [751, 147] on span "Active" at bounding box center [761, 146] width 20 height 10
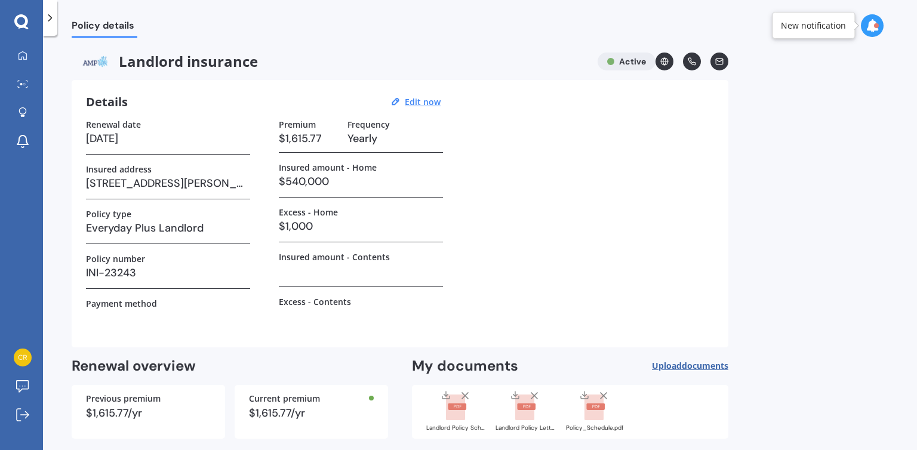
click at [914, 17] on div "Policy details" at bounding box center [480, 19] width 874 height 38
click at [33, 46] on link "My Dashboard" at bounding box center [26, 56] width 34 height 24
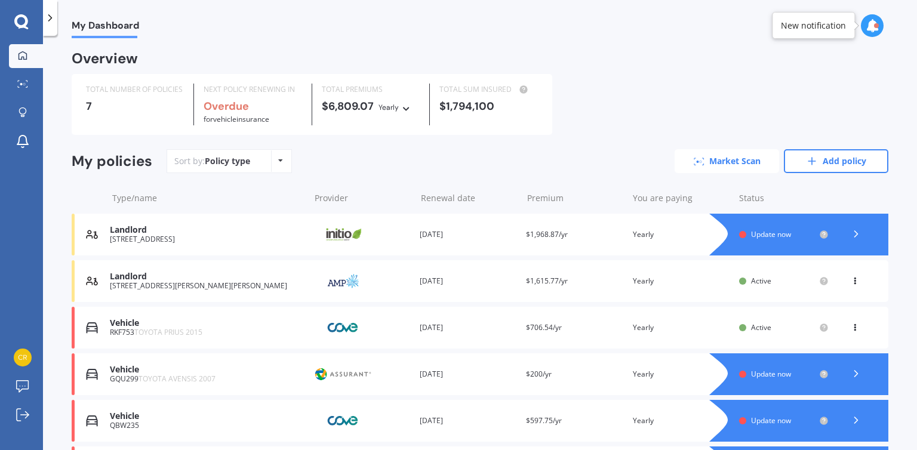
click at [738, 163] on link "Market Scan" at bounding box center [727, 161] width 105 height 24
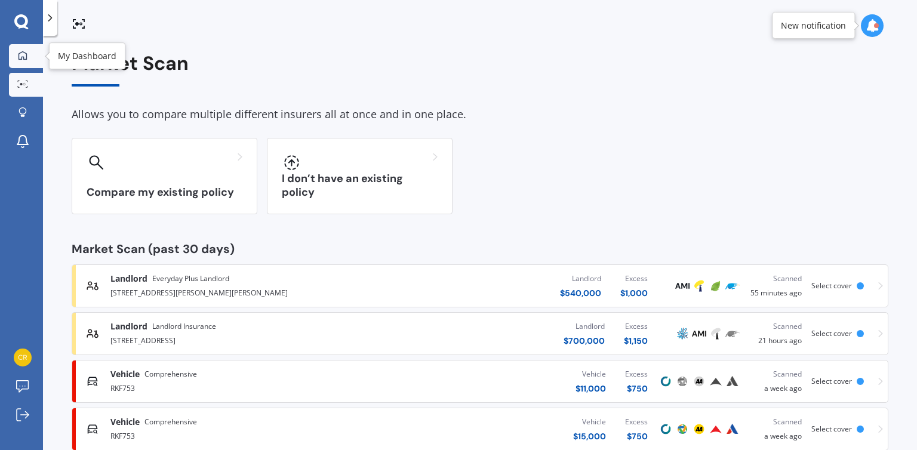
click at [26, 53] on icon at bounding box center [23, 55] width 8 height 8
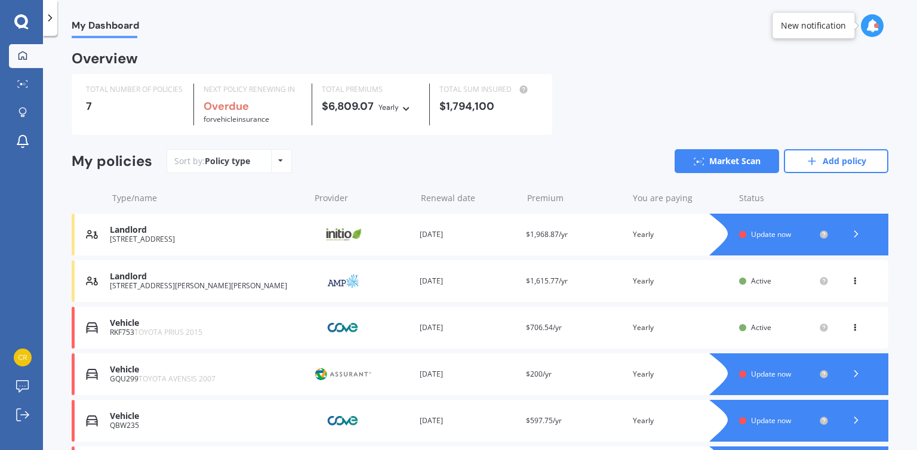
click at [334, 238] on img at bounding box center [344, 234] width 60 height 23
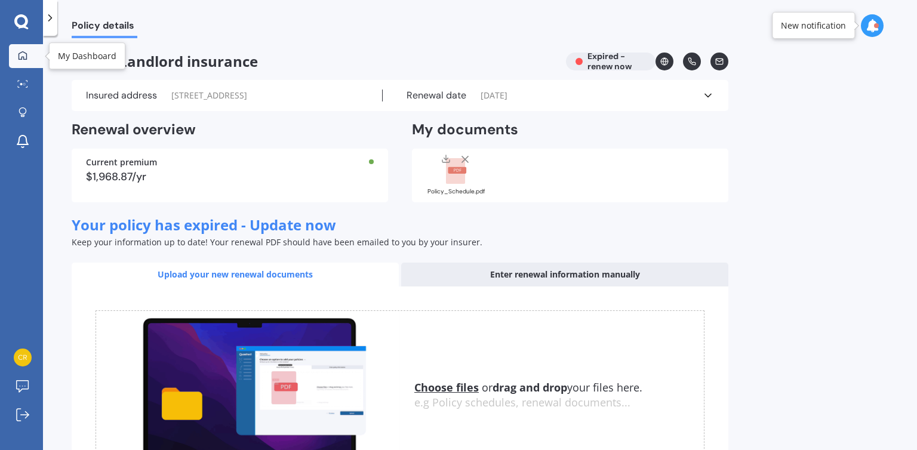
click at [14, 56] on div at bounding box center [23, 56] width 18 height 11
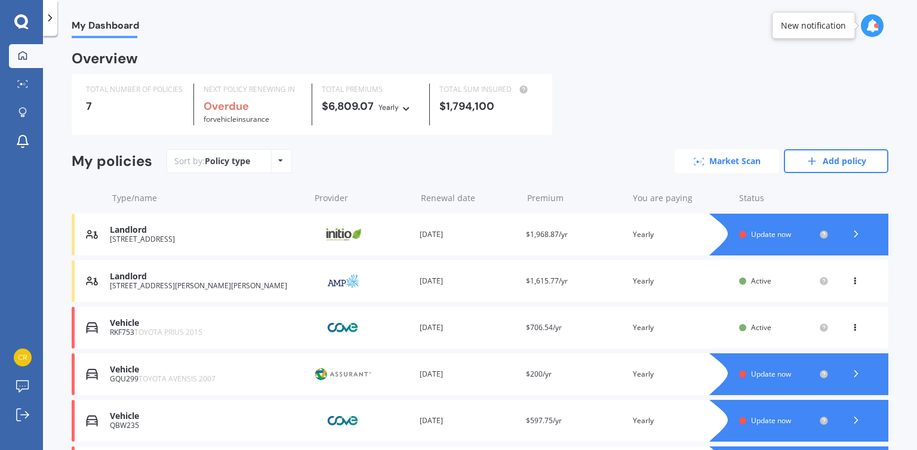
click at [724, 156] on link "Market Scan" at bounding box center [727, 161] width 105 height 24
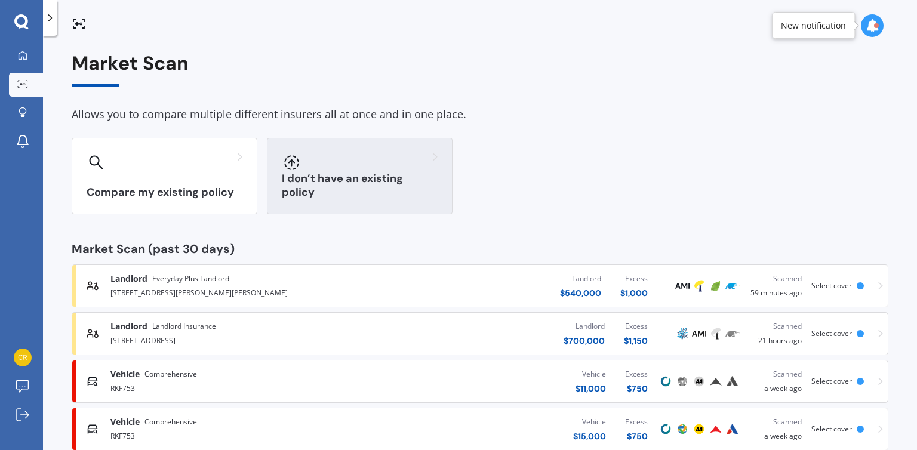
click at [373, 204] on div "I don’t have an existing policy" at bounding box center [360, 176] width 186 height 76
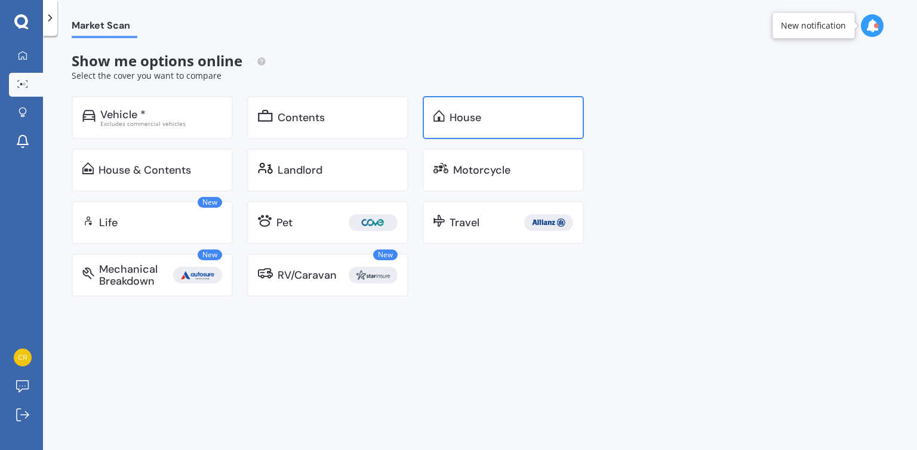
click at [454, 118] on div "House" at bounding box center [466, 118] width 32 height 12
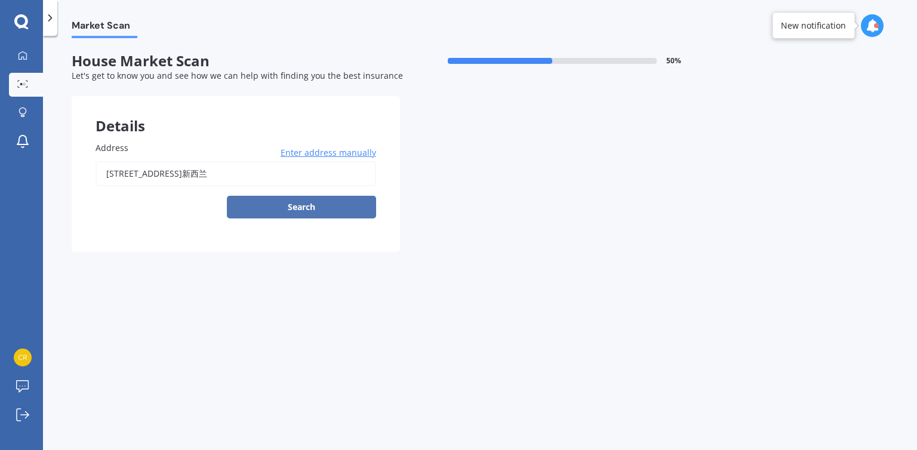
click at [289, 214] on button "Search" at bounding box center [301, 207] width 149 height 23
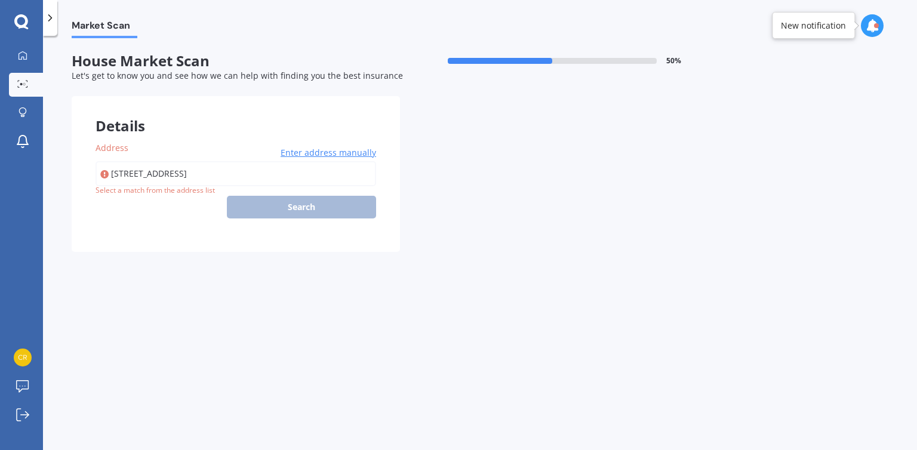
type input "[STREET_ADDRESS]"
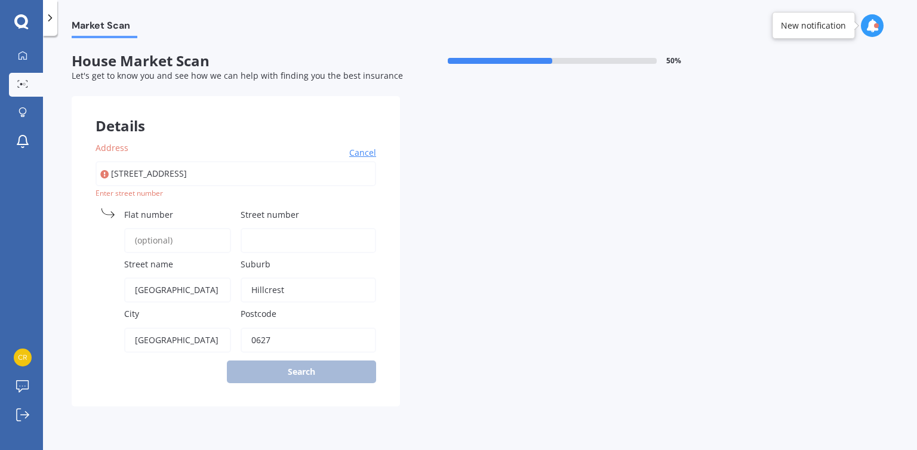
click at [267, 239] on input "Street number" at bounding box center [309, 240] width 136 height 25
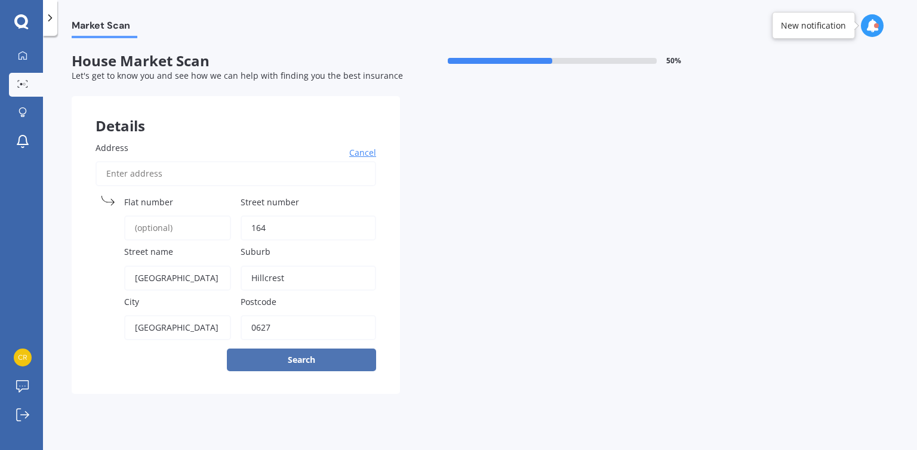
type input "164"
click at [294, 363] on button "Search" at bounding box center [301, 360] width 149 height 23
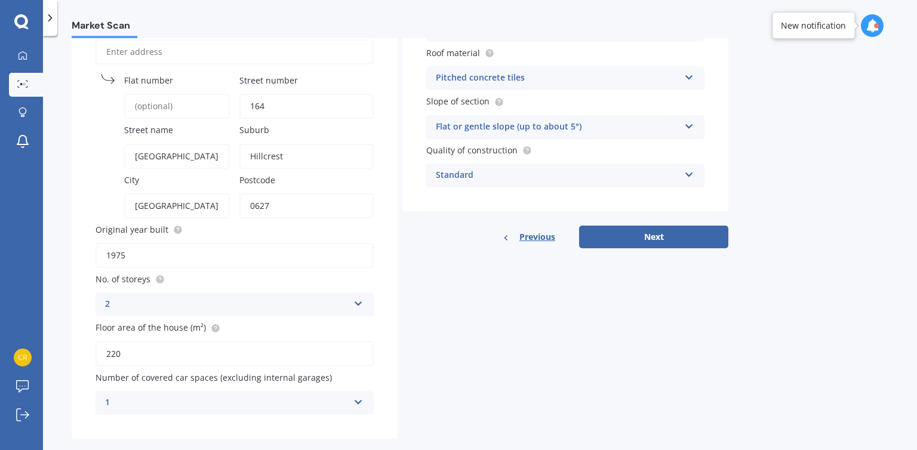
scroll to position [121, 0]
click at [340, 400] on div "1" at bounding box center [227, 404] width 244 height 14
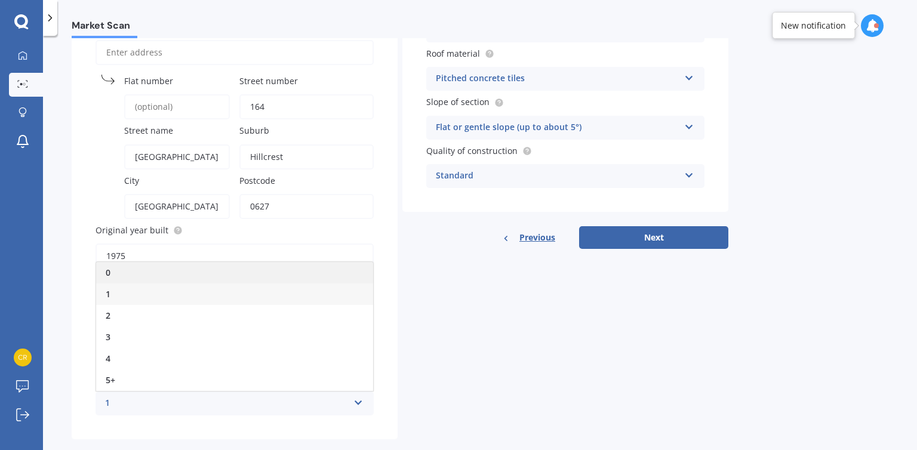
click at [155, 266] on div "0" at bounding box center [234, 273] width 277 height 22
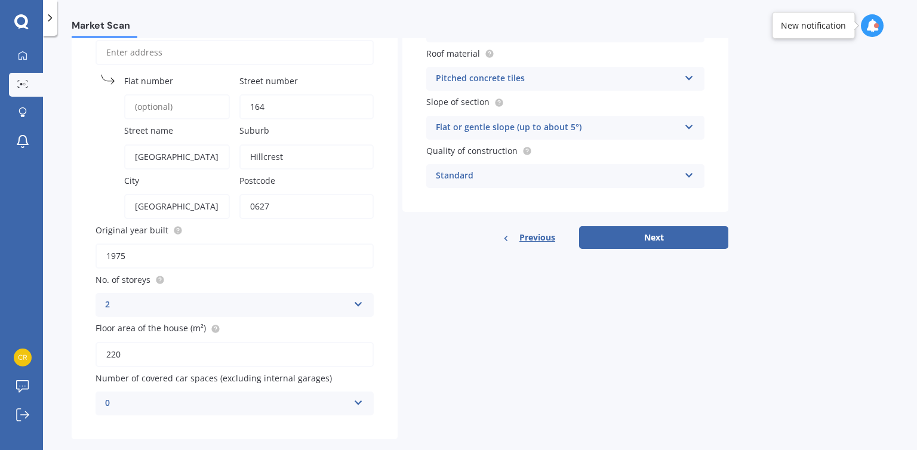
click at [692, 80] on icon at bounding box center [689, 76] width 10 height 8
click at [747, 91] on div "Market Scan House Market Scan 50 % Let's get to know you and see how we can hel…" at bounding box center [480, 245] width 874 height 414
click at [557, 82] on div "Pitched concrete tiles" at bounding box center [558, 79] width 244 height 14
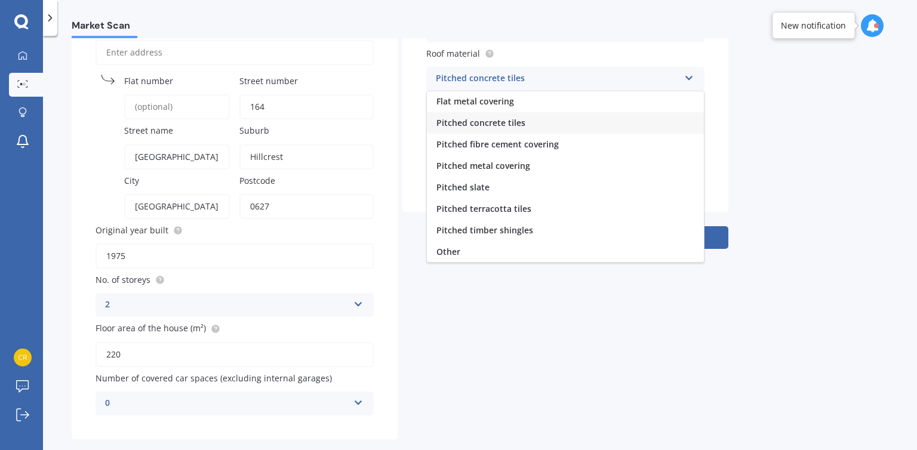
scroll to position [0, 0]
click at [500, 169] on span "Pitched concrete tiles" at bounding box center [481, 166] width 89 height 11
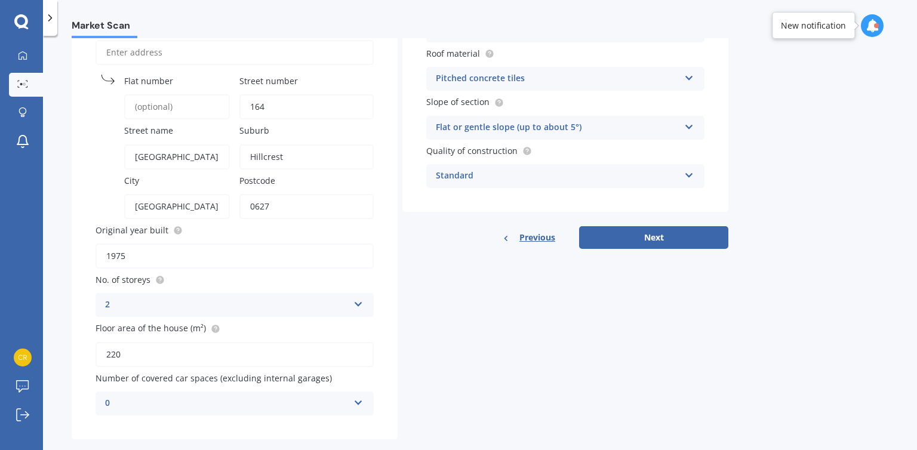
click at [612, 130] on div "Flat or gentle slope (up to about 5°)" at bounding box center [558, 128] width 244 height 14
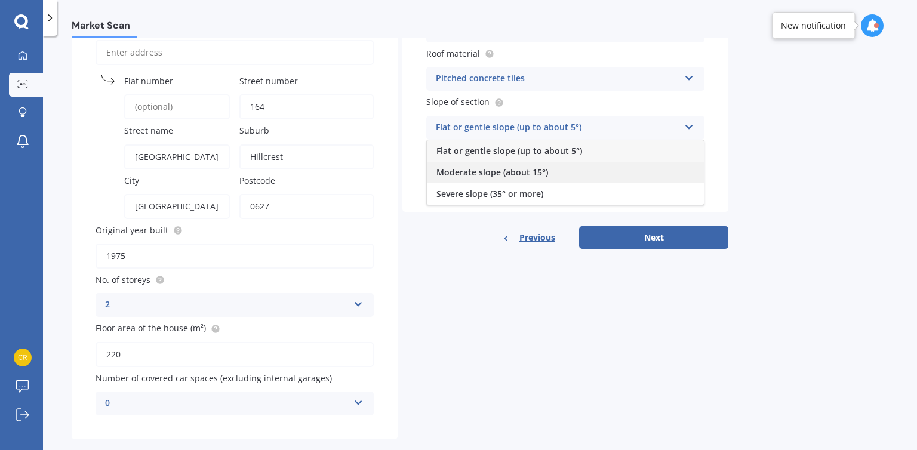
click at [520, 170] on span "Moderate slope (about 15°)" at bounding box center [493, 172] width 112 height 11
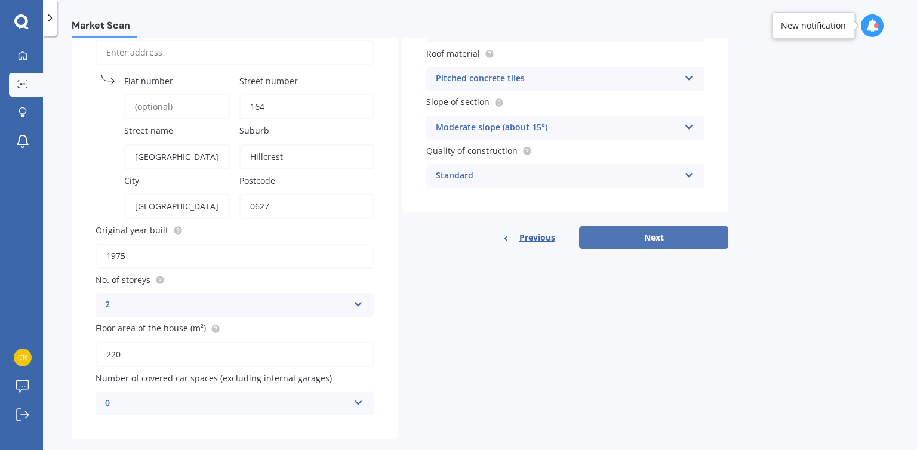
click at [601, 241] on button "Next" at bounding box center [653, 237] width 149 height 23
select select "07"
select select "09"
select select "1978"
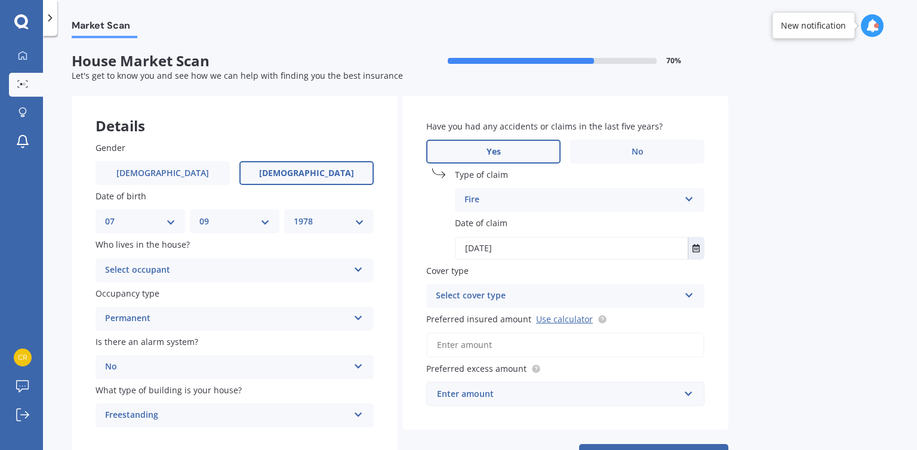
scroll to position [48, 0]
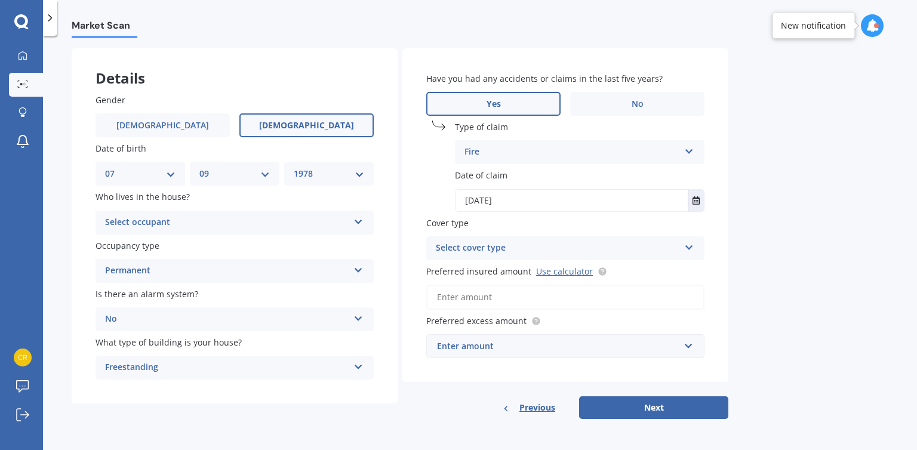
click at [689, 148] on icon at bounding box center [689, 149] width 10 height 8
click at [624, 109] on label "No" at bounding box center [637, 104] width 134 height 24
click at [0, 0] on input "No" at bounding box center [0, 0] width 0 height 0
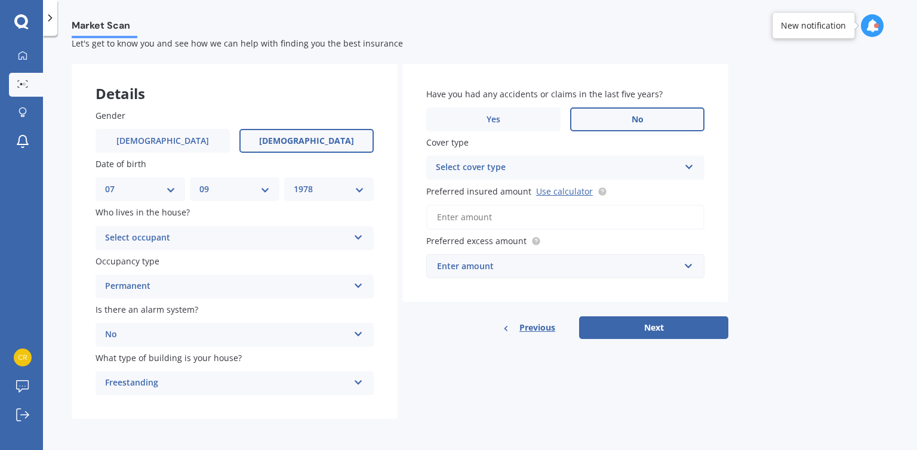
scroll to position [33, 0]
click at [592, 171] on div "Select cover type" at bounding box center [558, 168] width 244 height 14
click at [723, 213] on div "Have you had any accidents or claims in the last five years? Yes No Cover type …" at bounding box center [566, 183] width 326 height 238
click at [671, 165] on div "High" at bounding box center [558, 168] width 244 height 14
click at [508, 187] on div "High" at bounding box center [565, 191] width 277 height 22
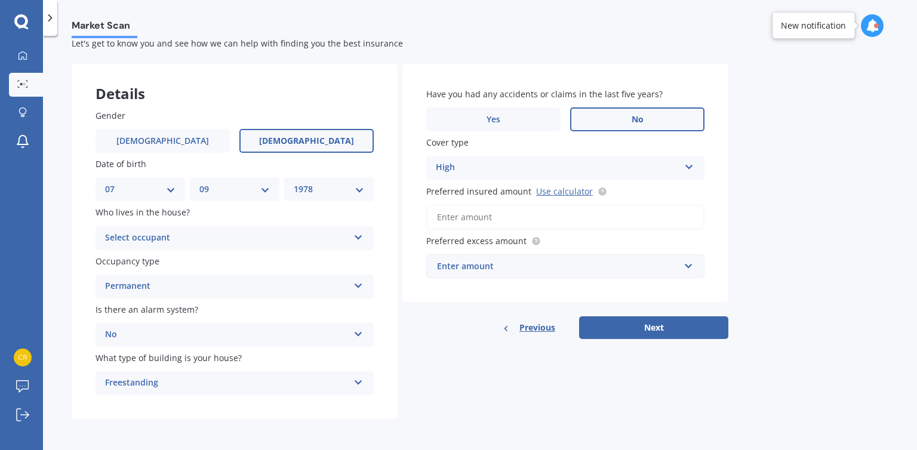
click at [500, 164] on div "High" at bounding box center [558, 168] width 244 height 14
click at [554, 194] on div "High" at bounding box center [565, 191] width 277 height 22
click at [467, 220] on input "Preferred insured amount Use calculator" at bounding box center [565, 217] width 278 height 25
click at [572, 192] on link "Use calculator" at bounding box center [564, 191] width 57 height 11
click at [523, 266] on div "Enter amount" at bounding box center [558, 266] width 242 height 13
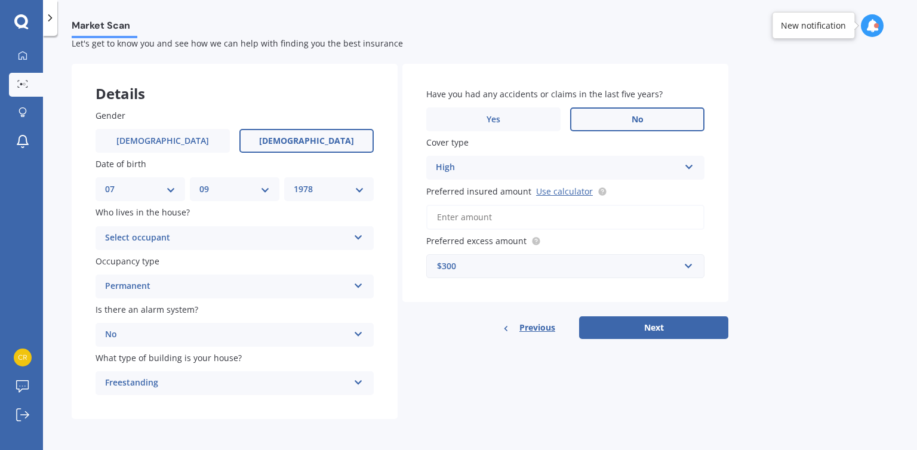
click at [757, 244] on div "Market Scan House Market Scan 70 % Let's get to know you and see how we can hel…" at bounding box center [480, 245] width 874 height 414
click at [530, 208] on input "Preferred insured amount Use calculator" at bounding box center [565, 217] width 278 height 25
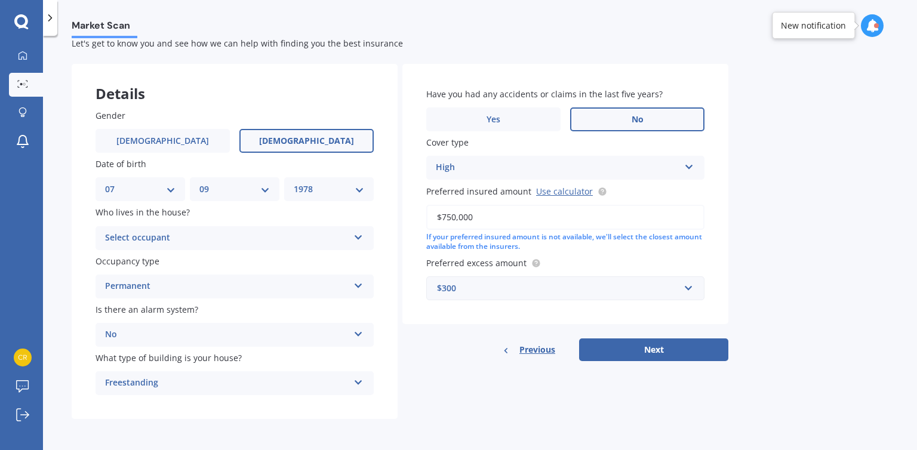
type input "$750,000"
click at [466, 287] on div "$300" at bounding box center [558, 288] width 242 height 13
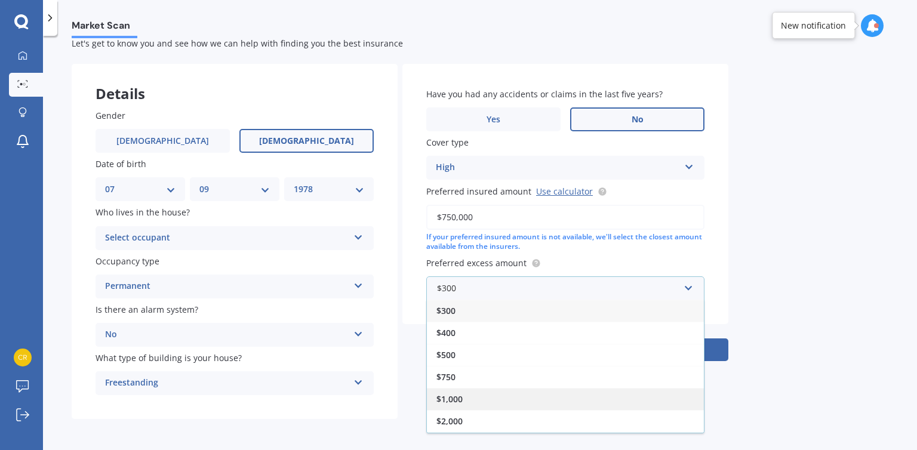
click at [444, 404] on div "$1,000" at bounding box center [565, 399] width 277 height 22
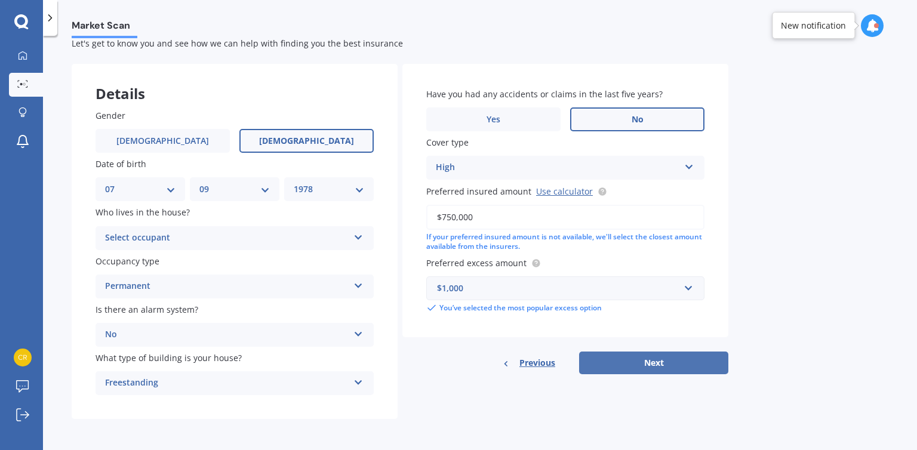
click at [630, 370] on button "Next" at bounding box center [653, 363] width 149 height 23
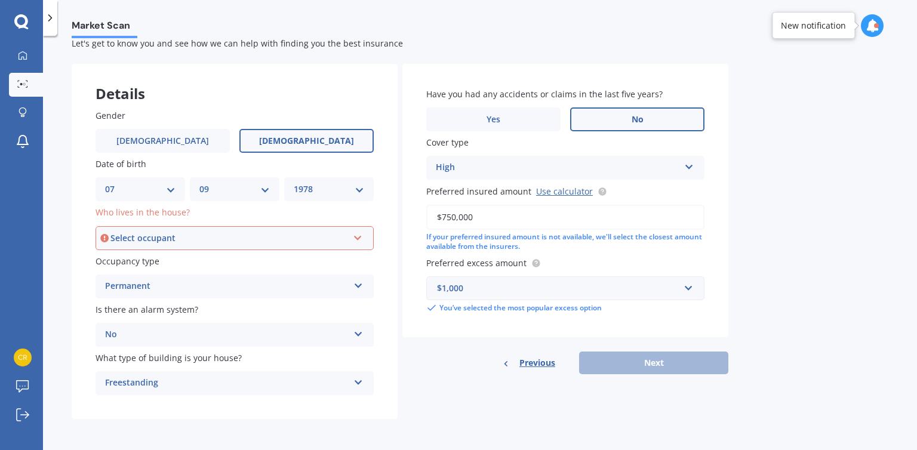
click at [361, 239] on icon at bounding box center [358, 236] width 10 height 8
click at [119, 256] on span "Owner" at bounding box center [119, 260] width 27 height 11
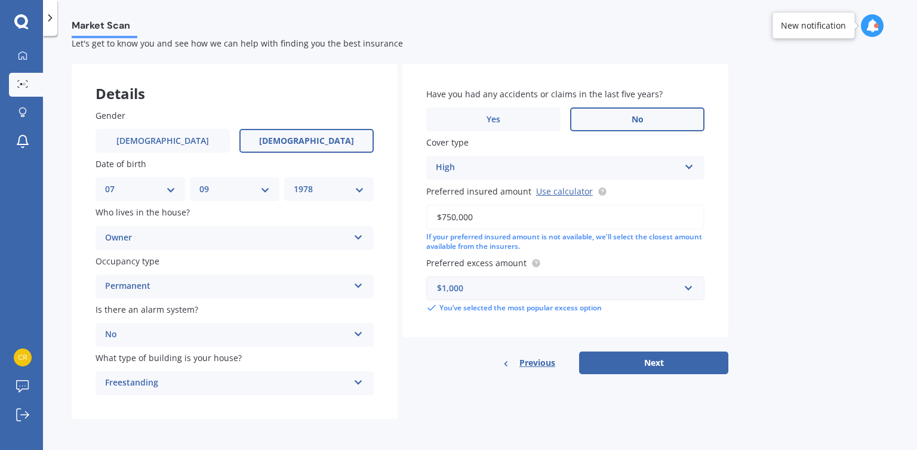
click at [162, 235] on div "Owner" at bounding box center [227, 238] width 244 height 14
click at [266, 358] on label "What type of building is your house?" at bounding box center [233, 358] width 274 height 13
click at [361, 239] on icon at bounding box center [359, 235] width 10 height 8
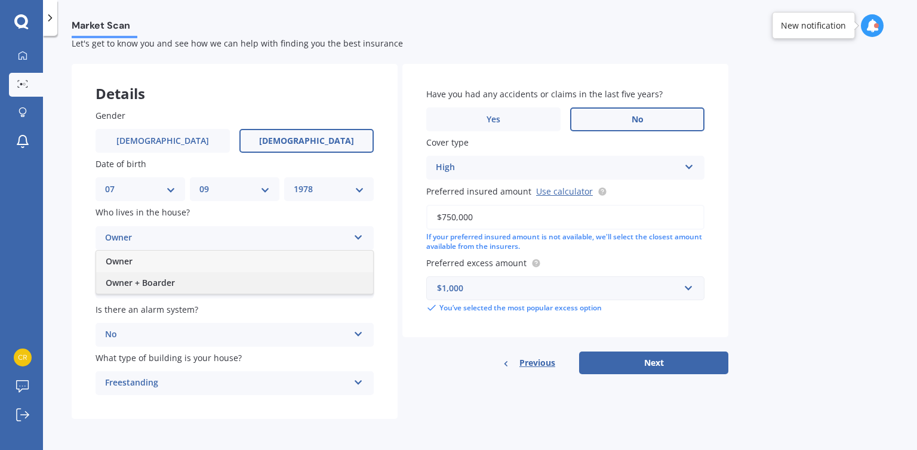
click at [151, 282] on span "Owner + Boarder" at bounding box center [140, 282] width 69 height 11
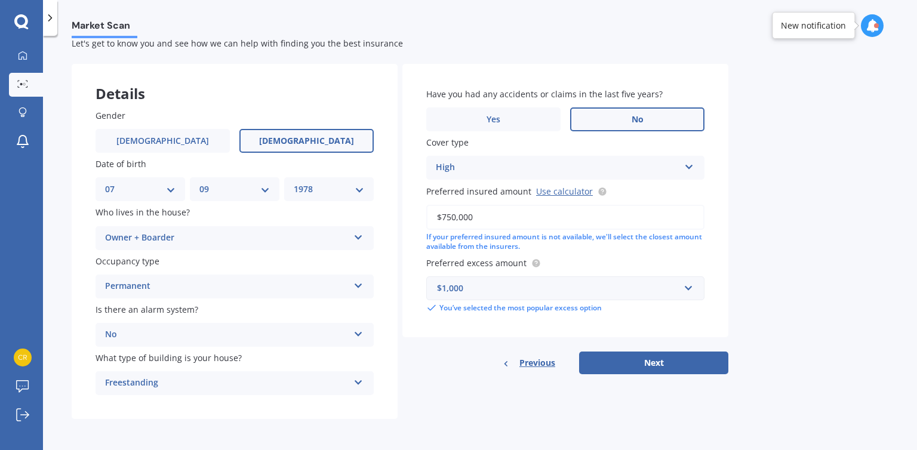
click at [324, 239] on div "Owner + Boarder" at bounding box center [227, 238] width 244 height 14
click at [265, 281] on div "Permanent" at bounding box center [227, 287] width 244 height 14
click at [176, 305] on div "Permanent" at bounding box center [234, 310] width 277 height 22
click at [302, 239] on div "Owner + Boarder" at bounding box center [227, 238] width 244 height 14
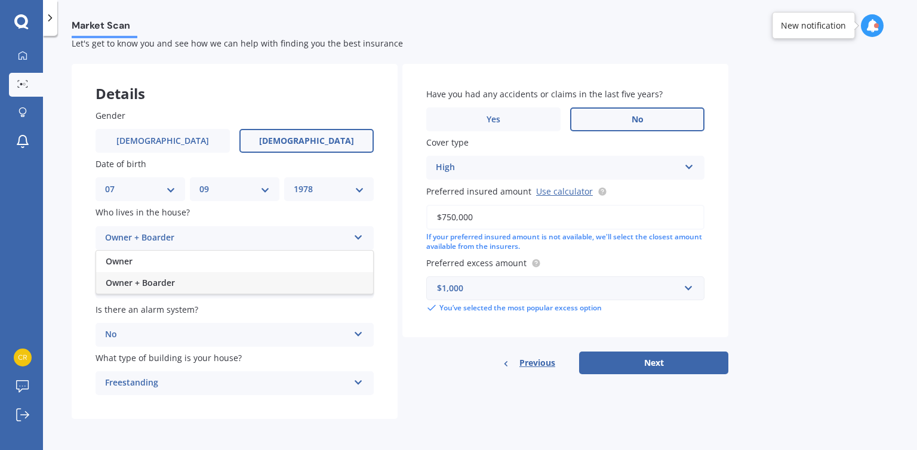
click at [146, 287] on div "Owner + Boarder" at bounding box center [234, 283] width 277 height 22
click at [627, 355] on button "Next" at bounding box center [653, 363] width 149 height 23
select select "07"
select select "09"
select select "1978"
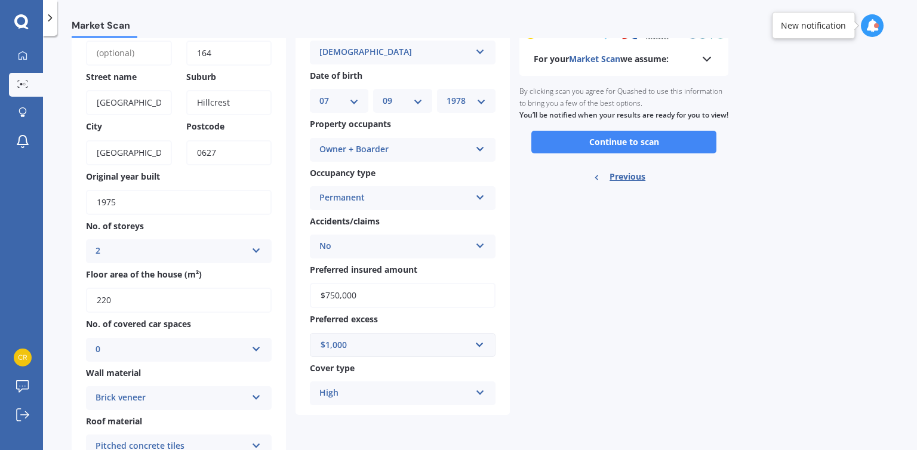
scroll to position [46, 0]
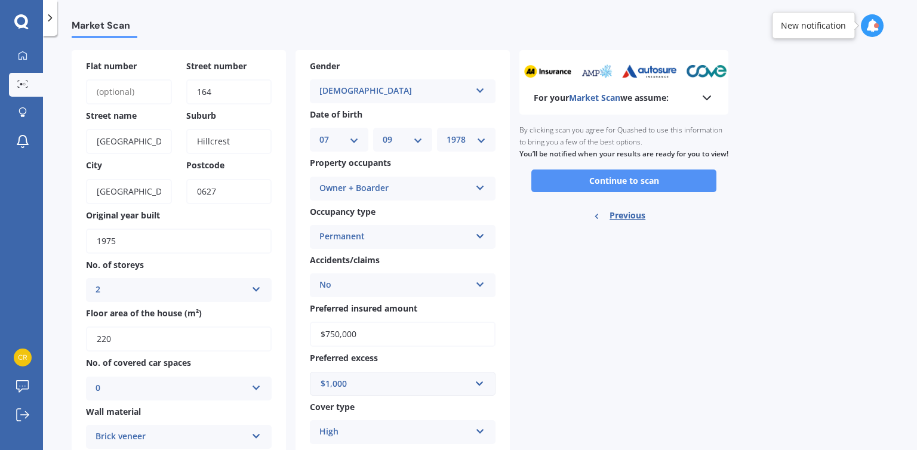
click at [655, 184] on button "Continue to scan" at bounding box center [624, 181] width 185 height 23
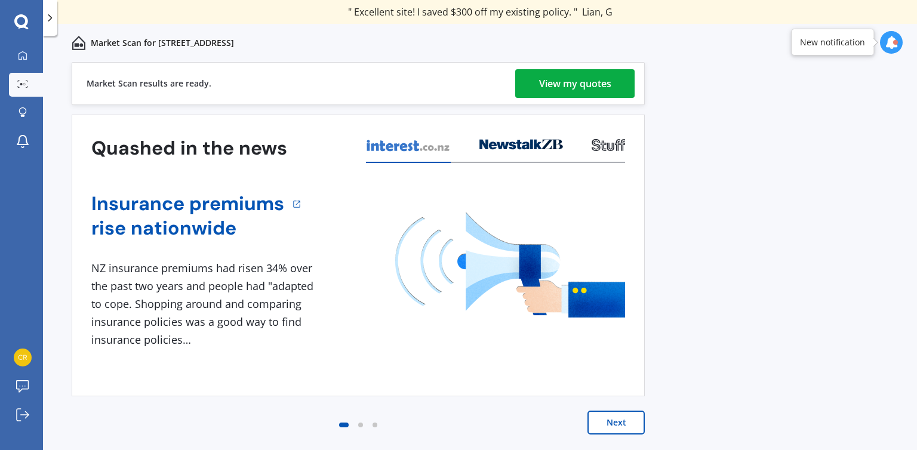
click at [598, 85] on div "View my quotes" at bounding box center [575, 83] width 72 height 29
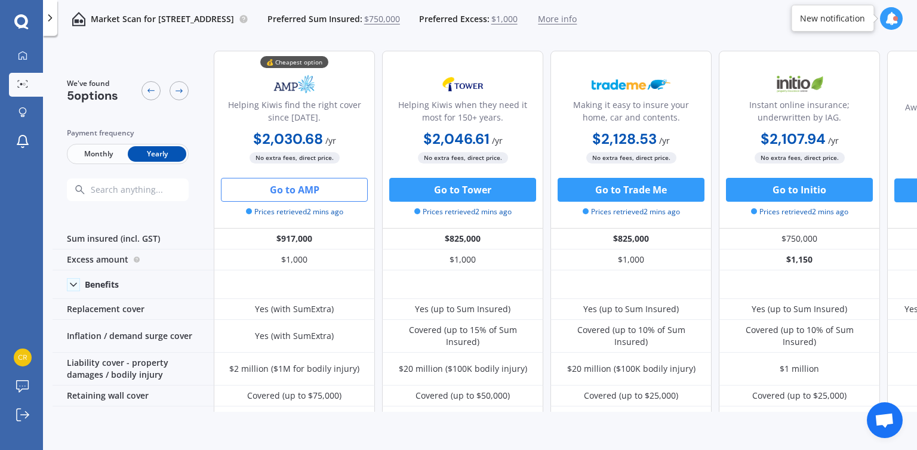
click at [303, 193] on button "Go to AMP" at bounding box center [294, 190] width 147 height 24
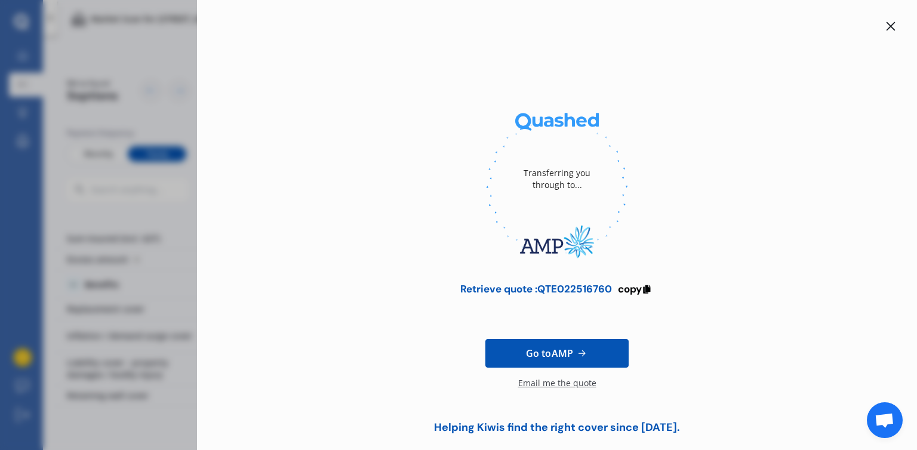
click at [534, 348] on span "Go to AMP" at bounding box center [549, 353] width 47 height 14
drag, startPoint x: 609, startPoint y: 290, endPoint x: 536, endPoint y: 286, distance: 73.5
click at [536, 286] on div "Retrieve quote : QTE022516760" at bounding box center [536, 289] width 152 height 12
copy div "QTE022516760"
click at [564, 362] on link "Go to AMP" at bounding box center [557, 353] width 143 height 29
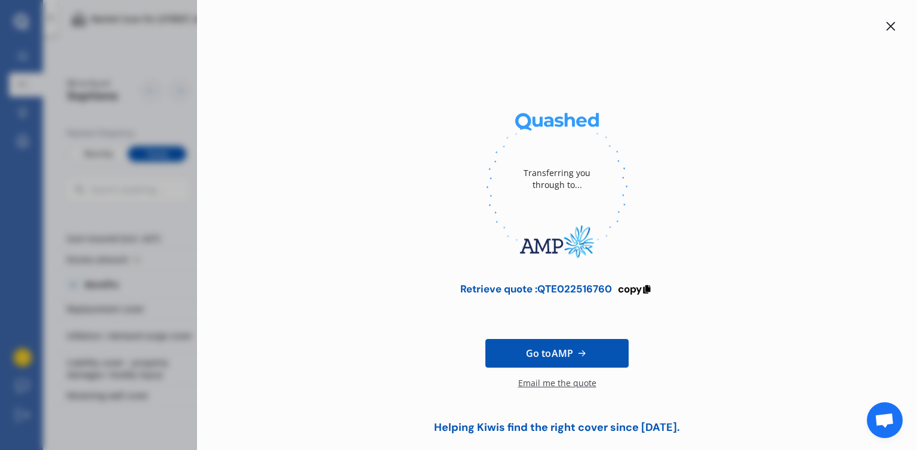
click at [888, 24] on icon at bounding box center [891, 27] width 10 height 10
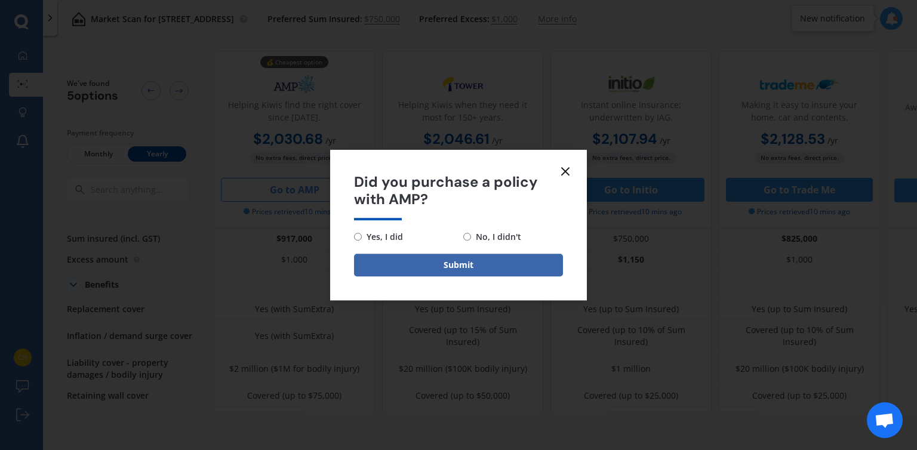
click at [570, 173] on icon at bounding box center [565, 171] width 14 height 14
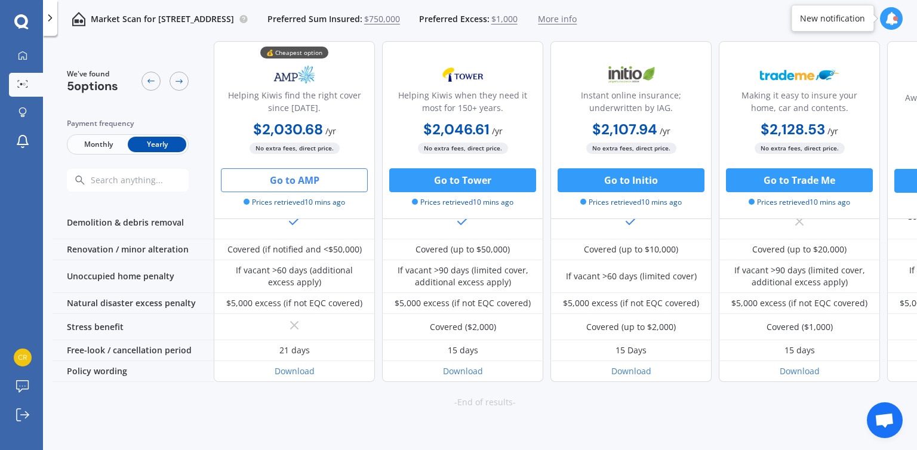
scroll to position [552, 0]
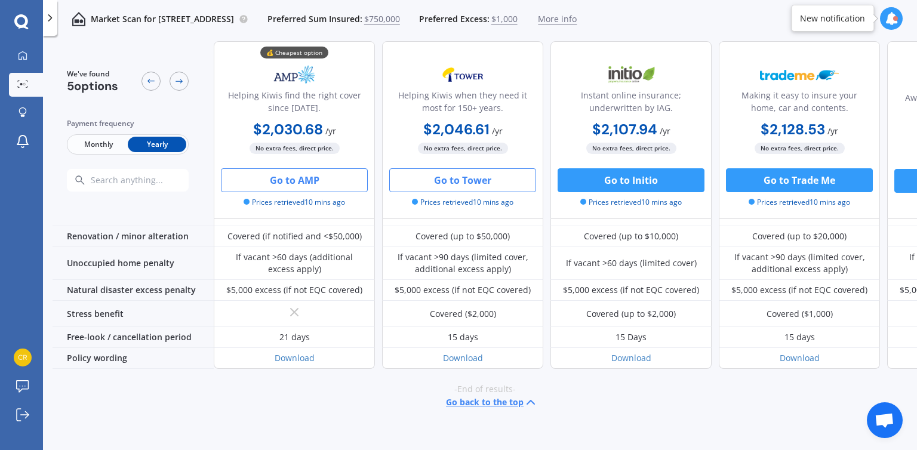
click at [485, 180] on button "Go to Tower" at bounding box center [462, 180] width 147 height 24
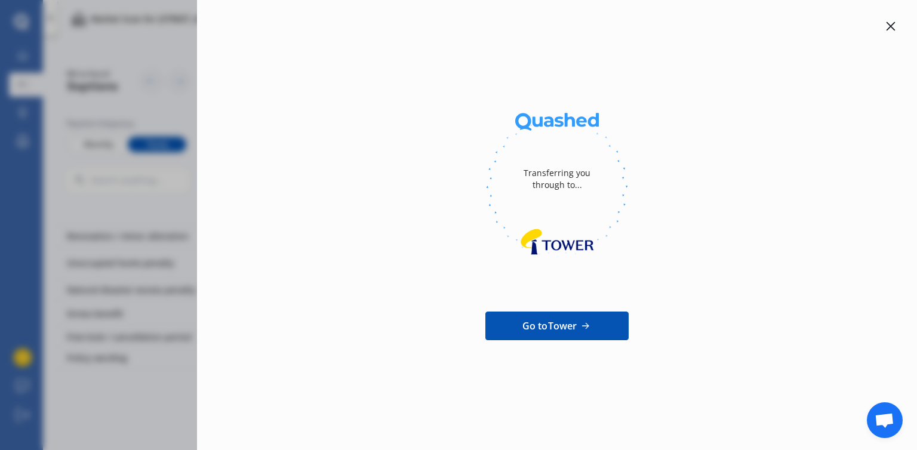
click at [891, 26] on icon at bounding box center [891, 26] width 9 height 9
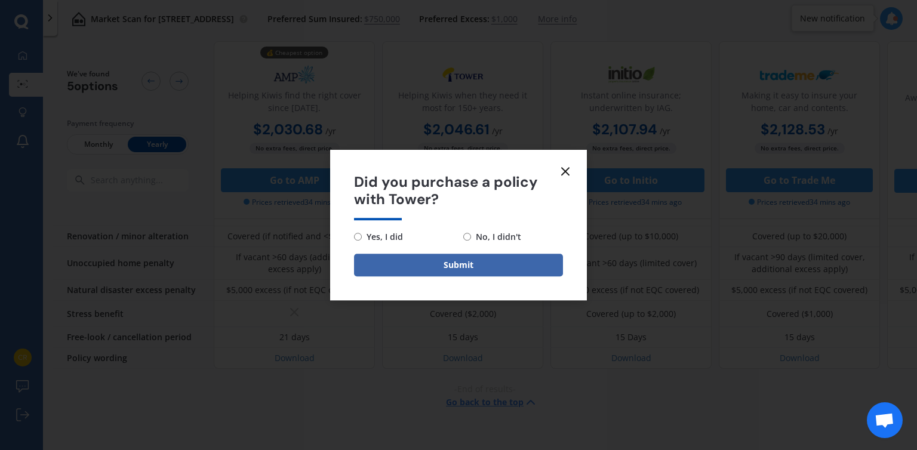
click at [570, 170] on icon at bounding box center [565, 171] width 14 height 14
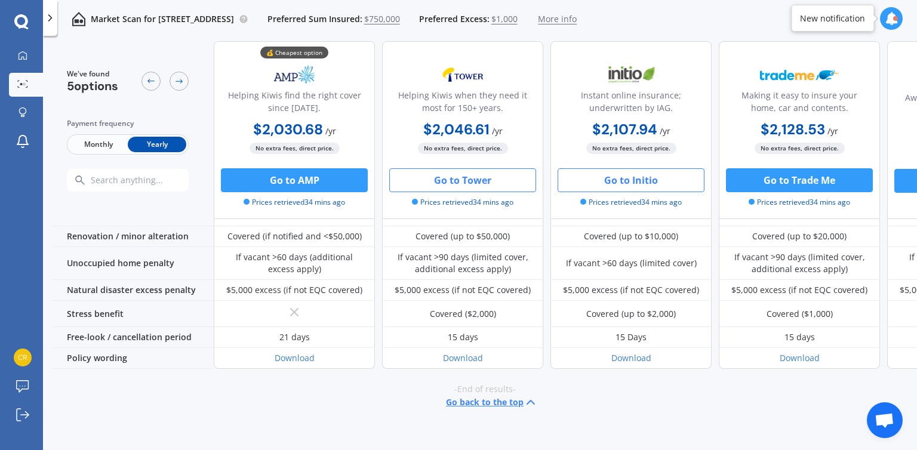
click at [616, 179] on button "Go to Initio" at bounding box center [631, 180] width 147 height 24
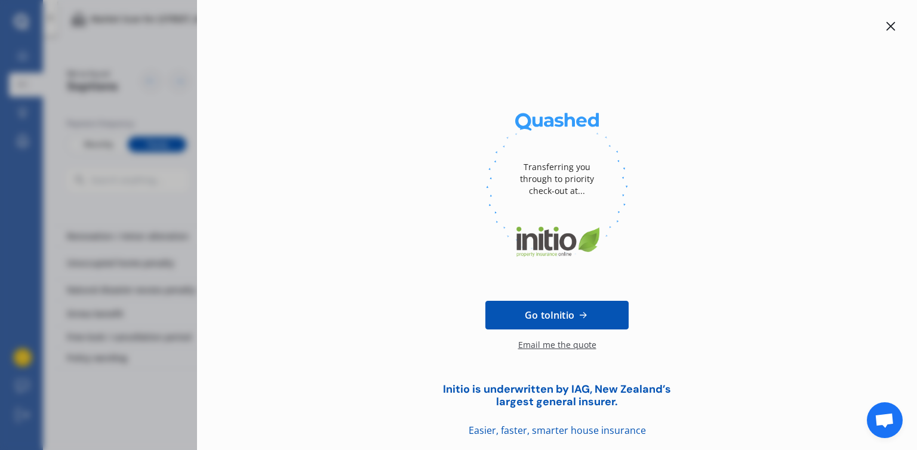
click at [886, 27] on icon at bounding box center [891, 27] width 10 height 10
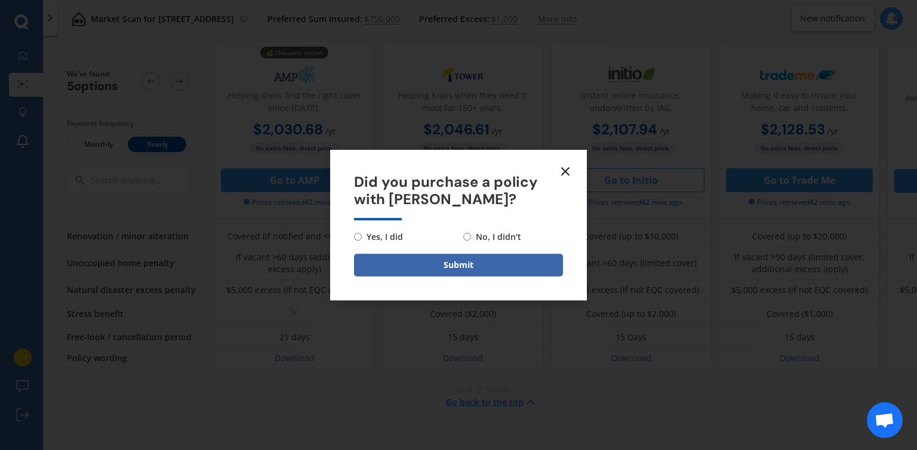
click at [366, 234] on span "Yes, I did" at bounding box center [382, 237] width 41 height 14
click at [362, 234] on input "Yes, I did" at bounding box center [358, 237] width 8 height 8
radio input "true"
click at [565, 170] on icon at bounding box center [565, 171] width 14 height 14
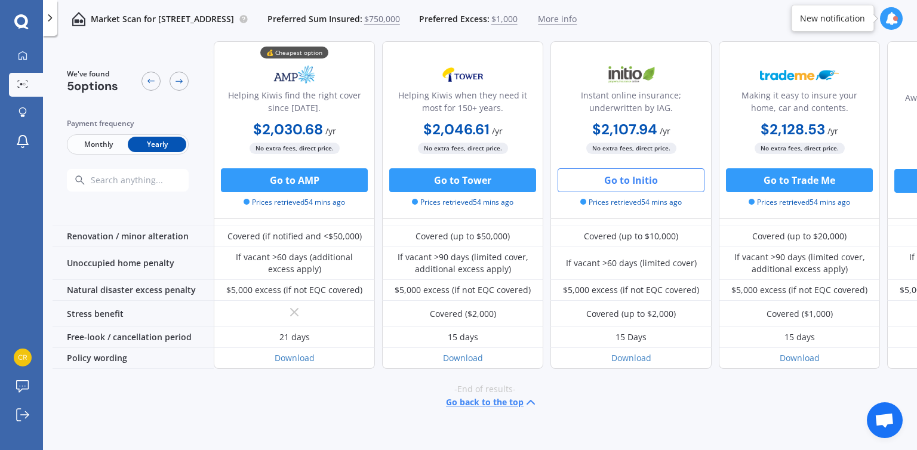
click at [615, 177] on button "Go to Initio" at bounding box center [631, 180] width 147 height 24
